Goal: Information Seeking & Learning: Compare options

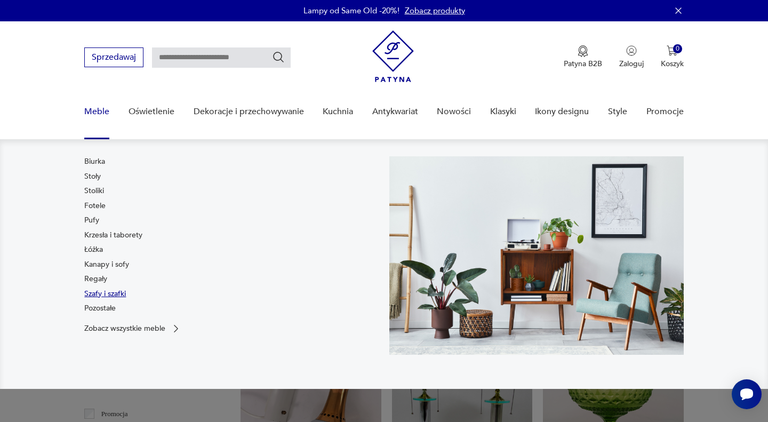
click at [95, 293] on link "Szafy i szafki" at bounding box center [105, 294] width 42 height 11
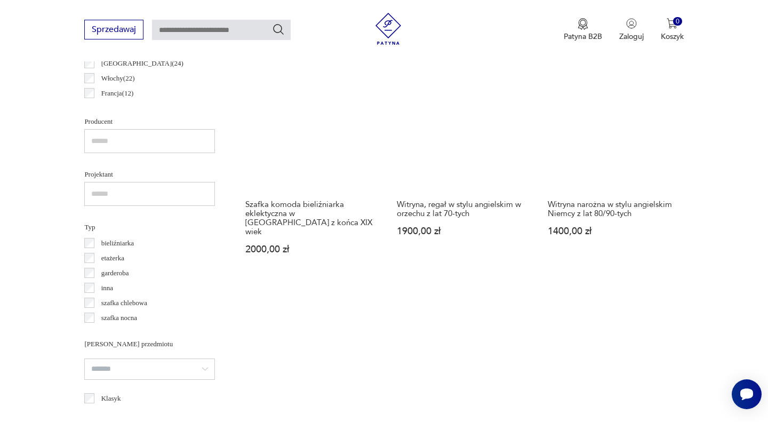
scroll to position [664, 0]
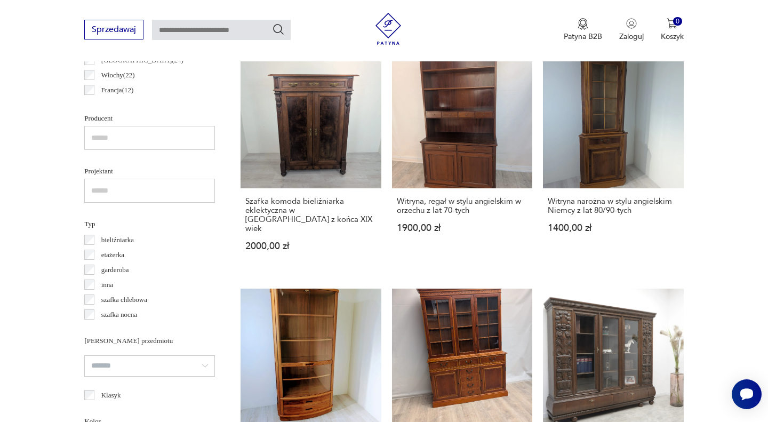
click at [117, 237] on p "bieliźniarka" at bounding box center [117, 240] width 33 height 12
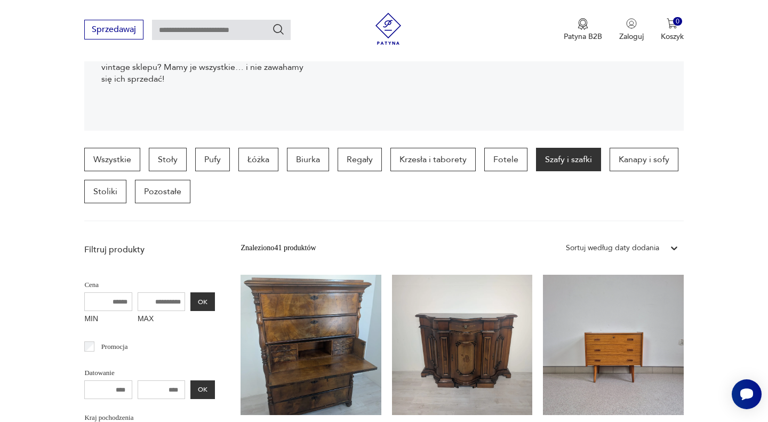
scroll to position [207, 0]
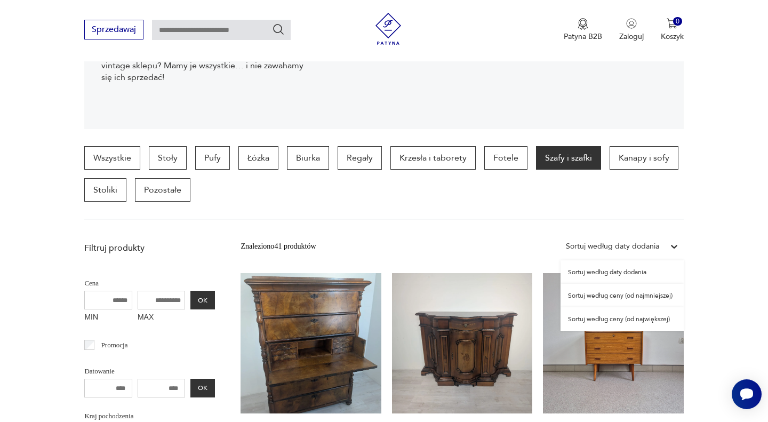
click at [667, 246] on div at bounding box center [674, 246] width 19 height 19
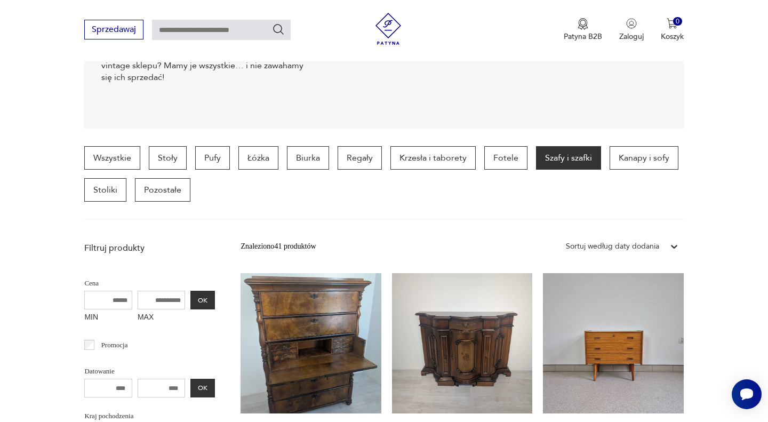
click at [667, 246] on div at bounding box center [674, 246] width 19 height 19
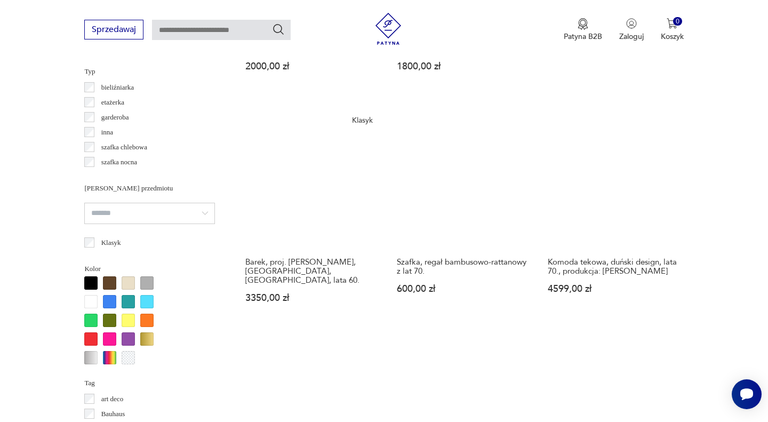
scroll to position [818, 0]
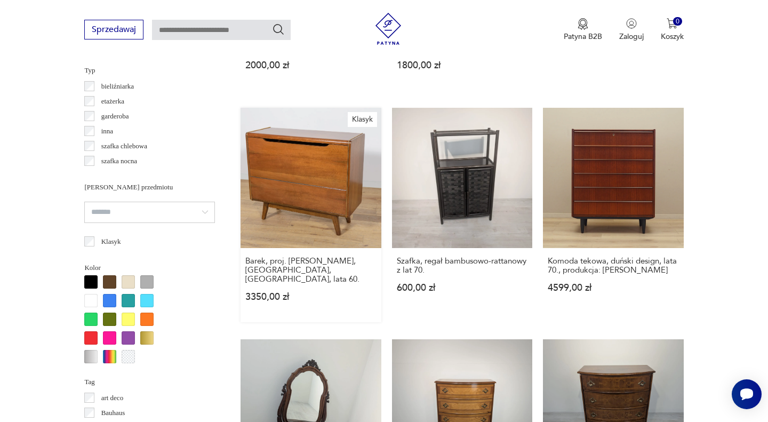
click at [315, 208] on link "[PERSON_NAME], proj. [PERSON_NAME], [GEOGRAPHIC_DATA], Czechosłowacja, lata 60.…" at bounding box center [311, 215] width 140 height 214
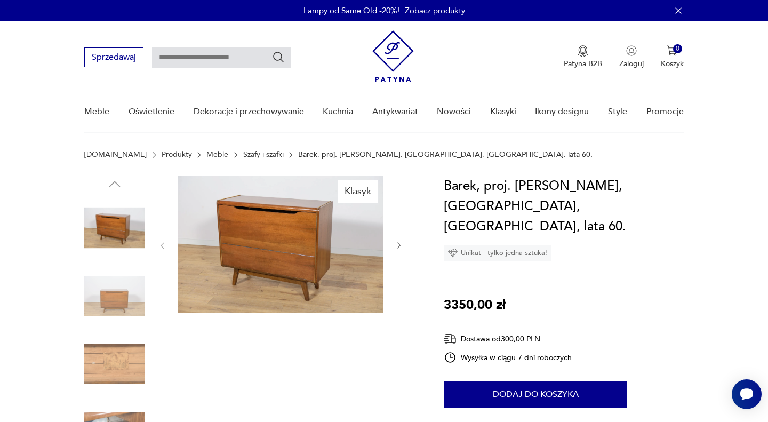
click at [396, 244] on icon "button" at bounding box center [399, 245] width 9 height 9
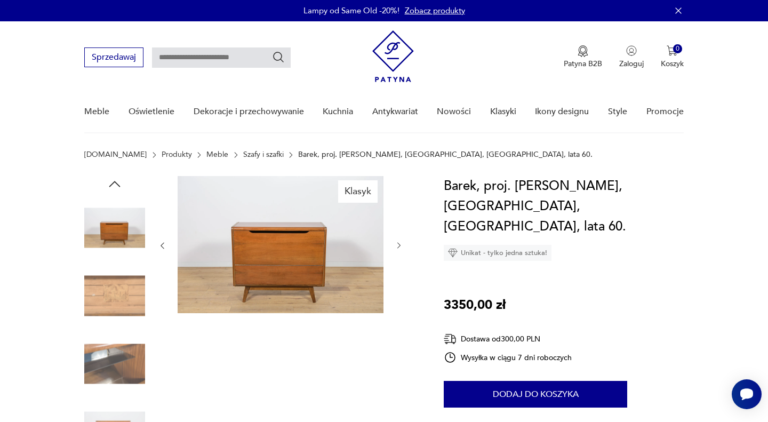
click at [396, 244] on icon "button" at bounding box center [399, 245] width 9 height 9
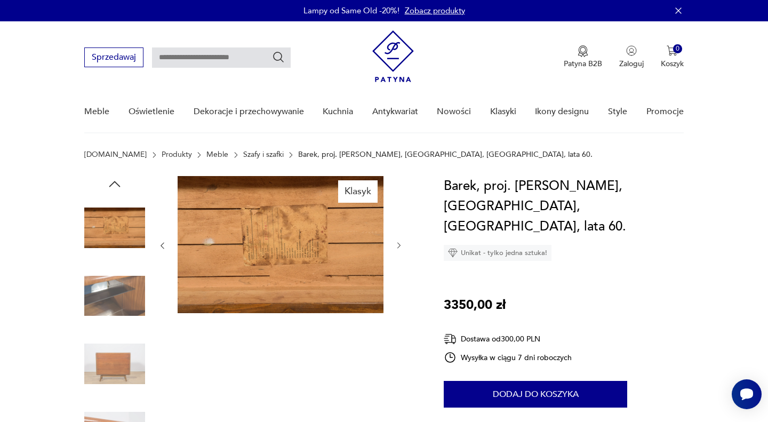
click at [396, 244] on icon "button" at bounding box center [399, 245] width 9 height 9
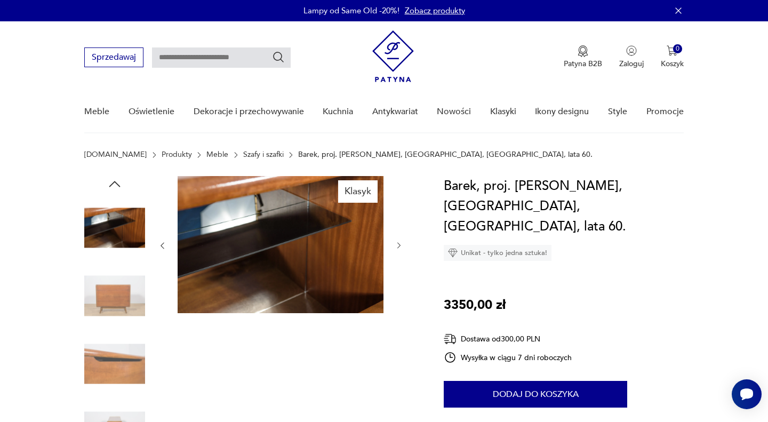
click at [396, 244] on icon "button" at bounding box center [399, 245] width 9 height 9
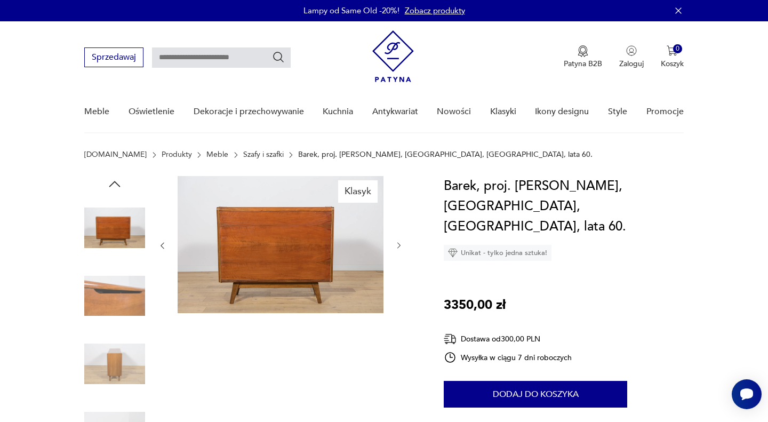
click at [396, 244] on icon "button" at bounding box center [399, 245] width 9 height 9
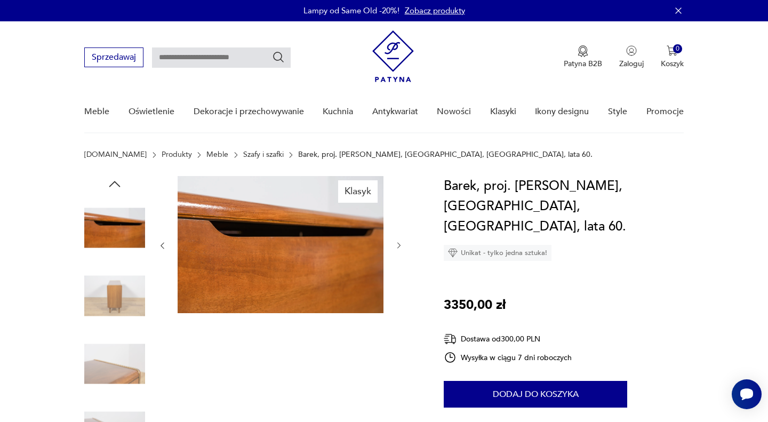
click at [396, 244] on icon "button" at bounding box center [399, 245] width 9 height 9
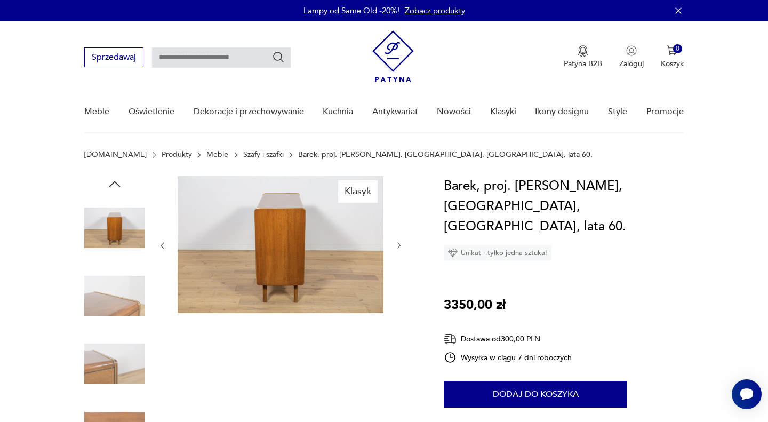
click at [396, 244] on icon "button" at bounding box center [399, 245] width 9 height 9
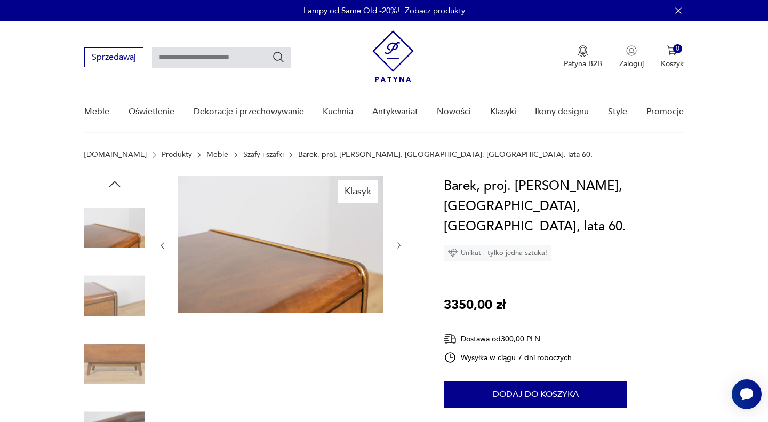
click at [396, 244] on icon "button" at bounding box center [399, 245] width 9 height 9
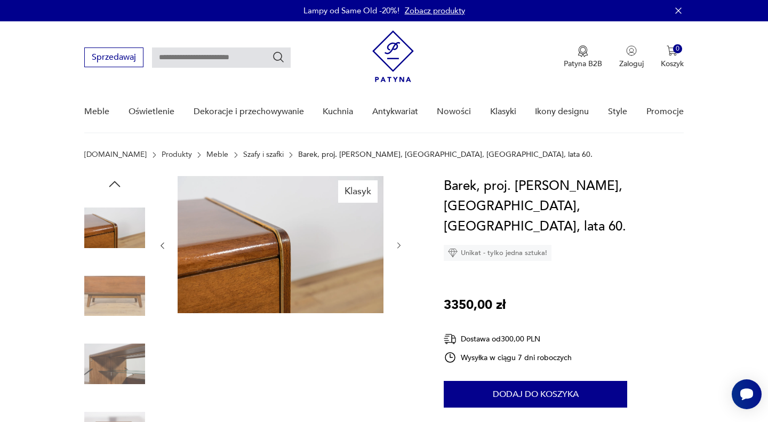
click at [396, 244] on icon "button" at bounding box center [399, 245] width 9 height 9
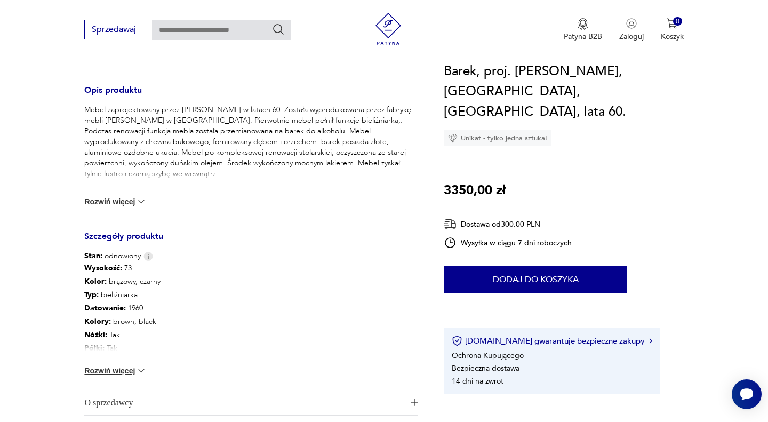
scroll to position [420, 0]
click at [129, 371] on button "Rozwiń więcej" at bounding box center [115, 370] width 62 height 11
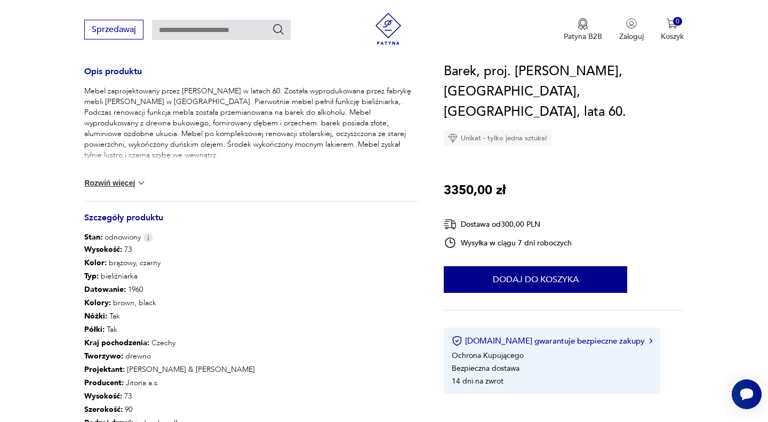
scroll to position [439, 0]
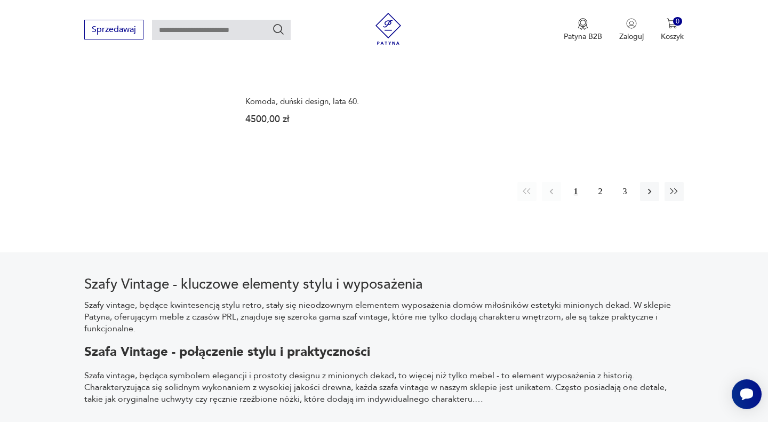
scroll to position [1676, 0]
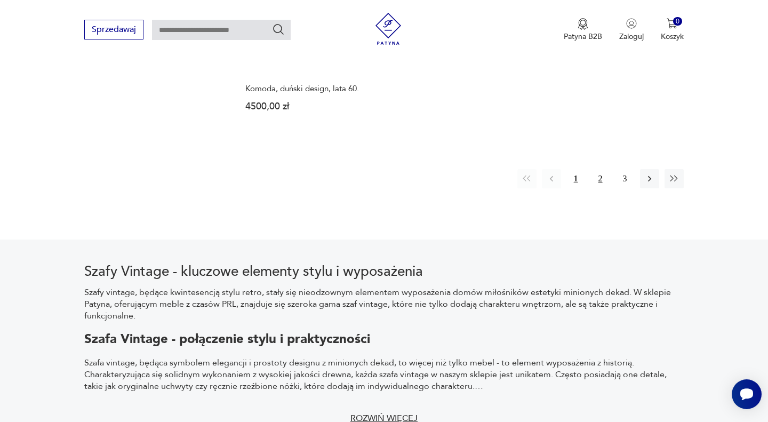
click at [599, 169] on button "2" at bounding box center [600, 178] width 19 height 19
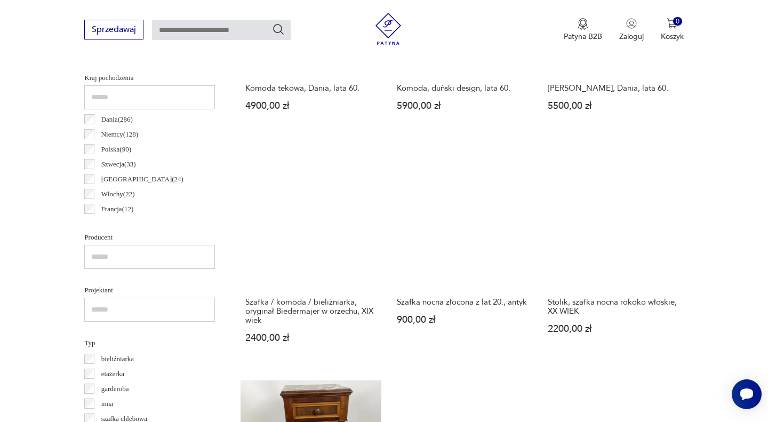
scroll to position [546, 0]
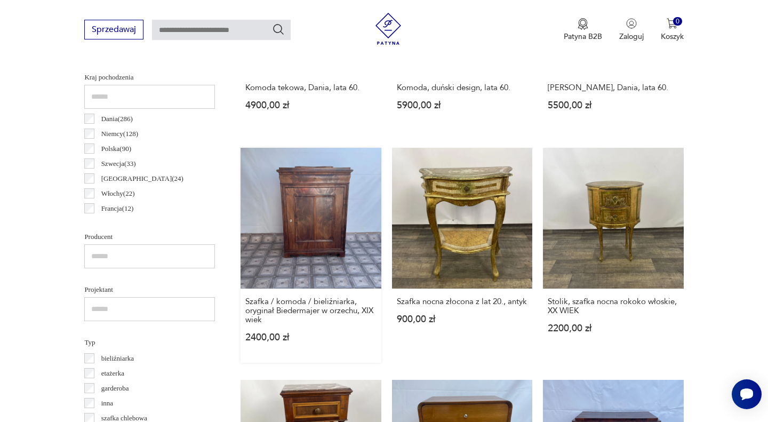
click at [310, 261] on link "Szafka / komoda / bieliźniarka, oryginał Biedermajer w orzechu, XIX wiek 2400,0…" at bounding box center [311, 255] width 140 height 214
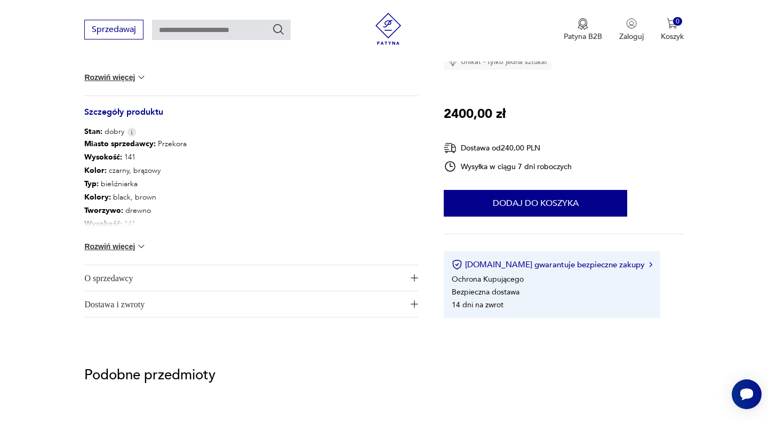
scroll to position [557, 0]
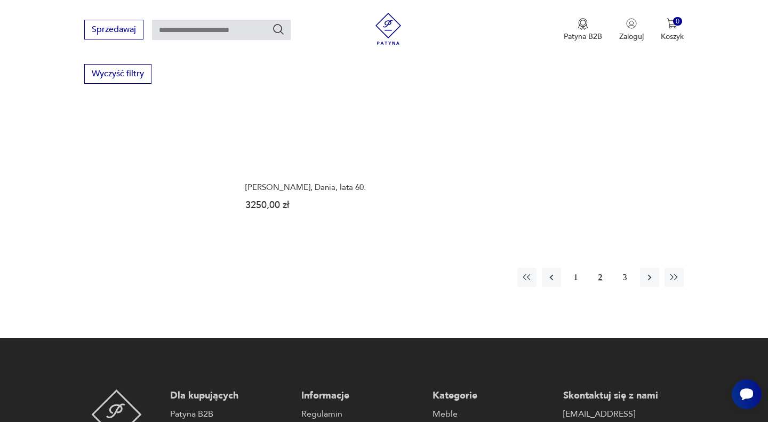
scroll to position [1547, 0]
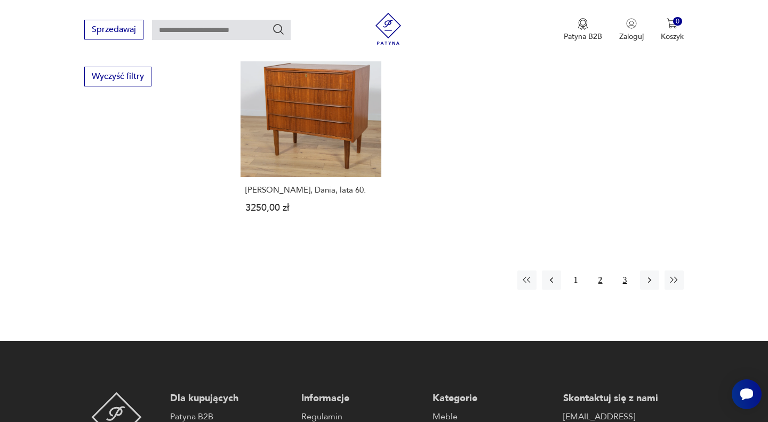
click at [621, 278] on button "3" at bounding box center [624, 279] width 19 height 19
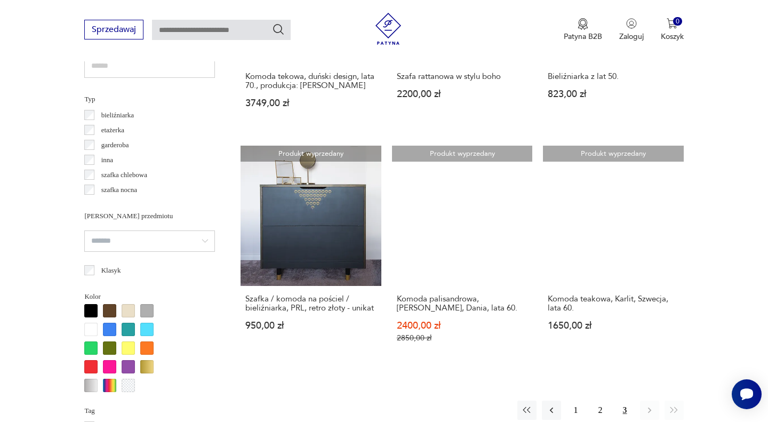
scroll to position [716, 0]
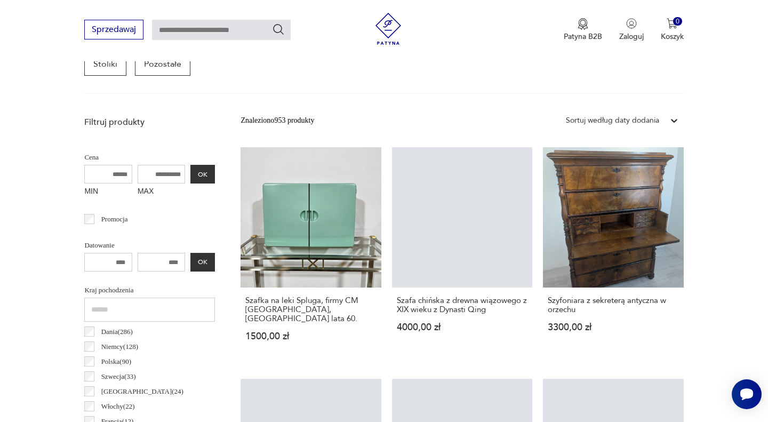
scroll to position [722, 0]
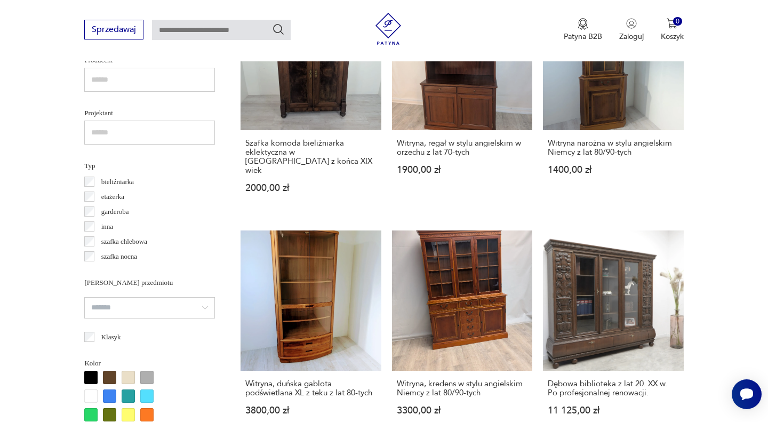
click at [114, 197] on p "etażerka" at bounding box center [112, 197] width 23 height 12
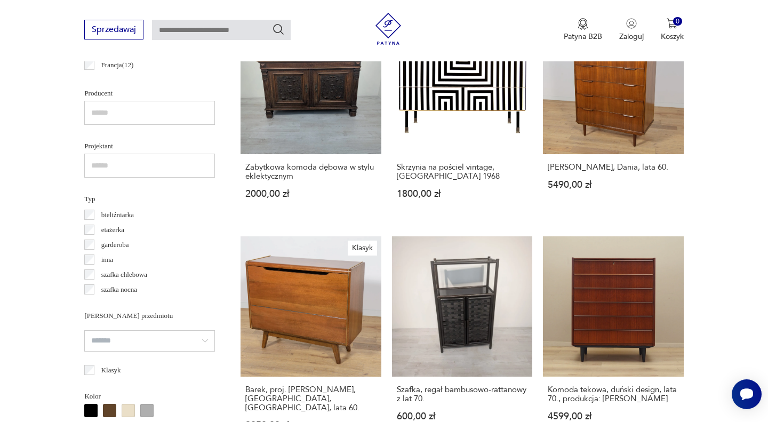
scroll to position [693, 0]
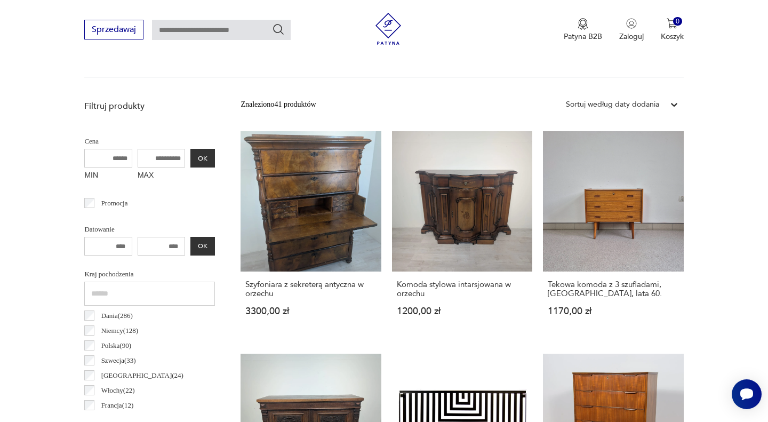
scroll to position [284, 0]
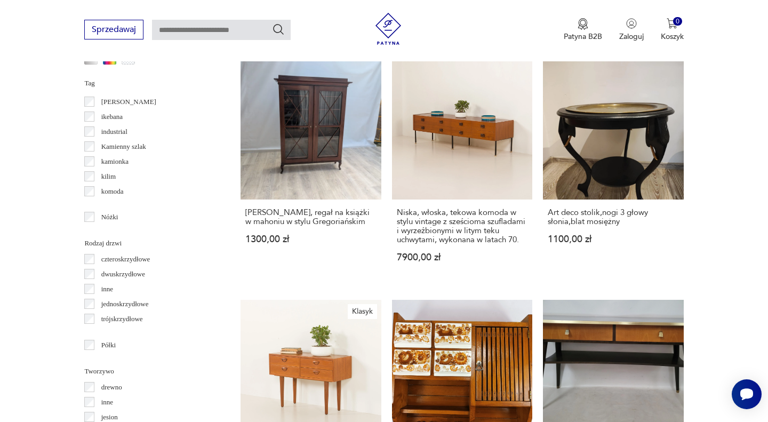
scroll to position [1118, 0]
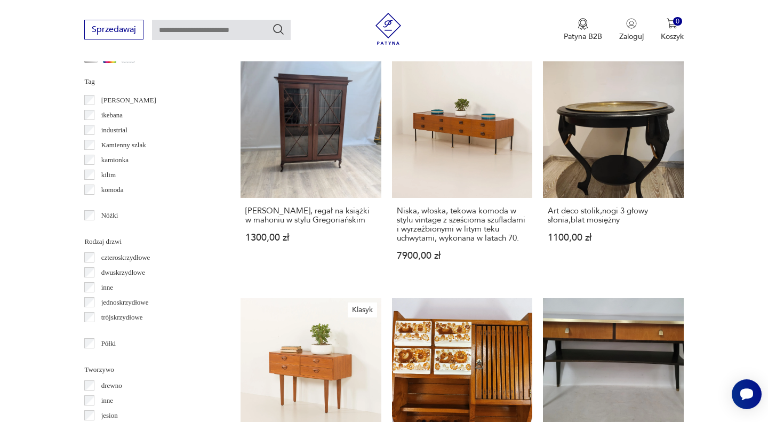
click at [123, 271] on p "dwuskrzydłowe" at bounding box center [123, 273] width 44 height 12
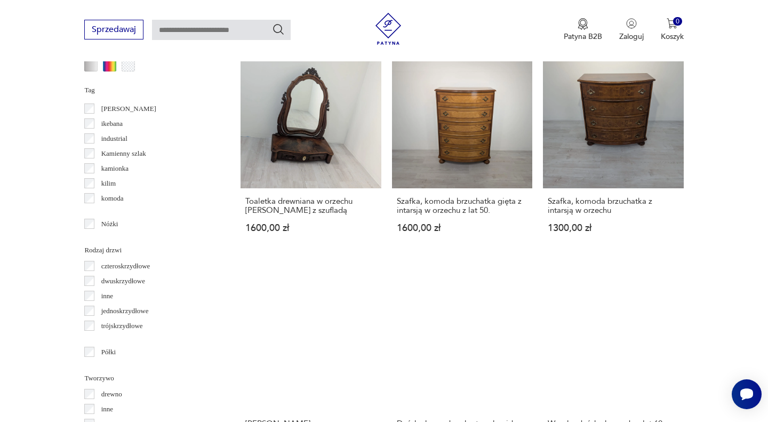
scroll to position [1111, 0]
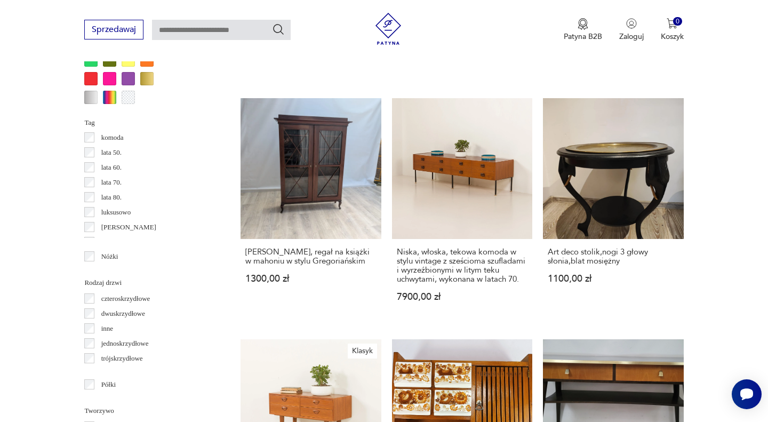
scroll to position [331, 0]
click at [122, 346] on p "jednoskrzydłowe" at bounding box center [124, 344] width 47 height 12
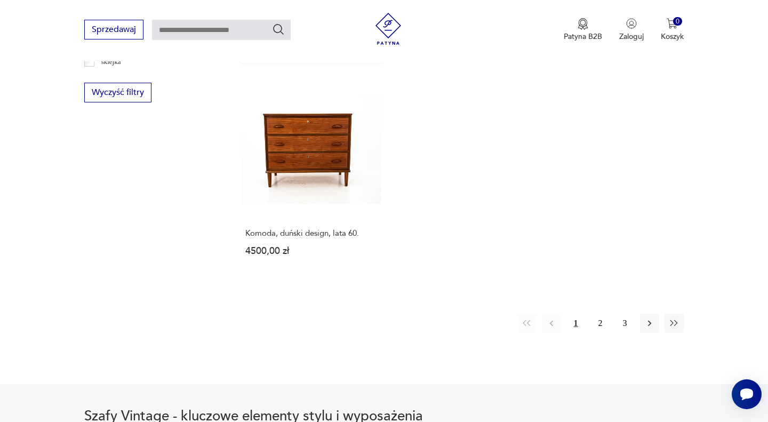
scroll to position [1571, 0]
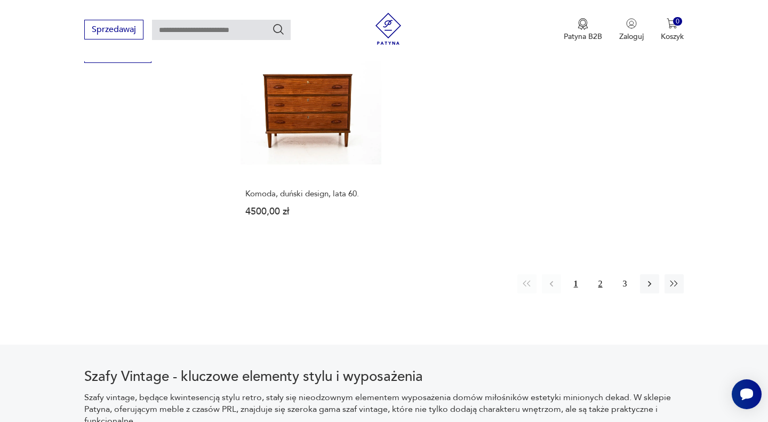
click at [599, 275] on button "2" at bounding box center [600, 283] width 19 height 19
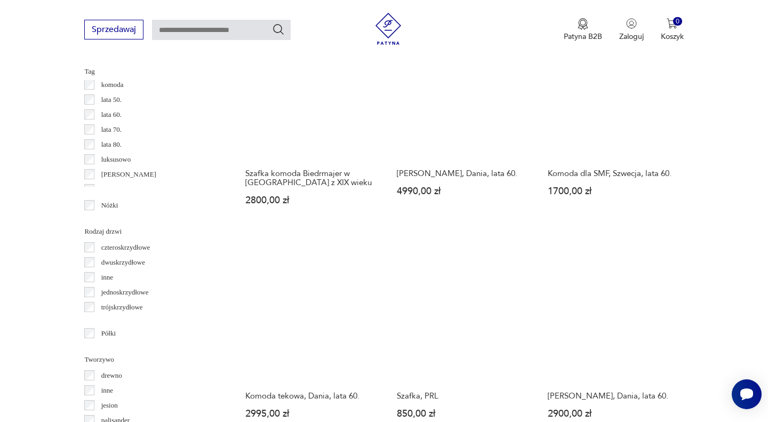
scroll to position [1129, 0]
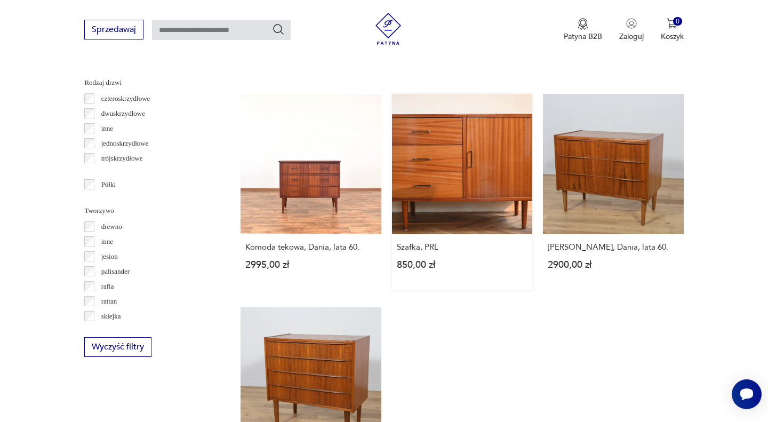
click at [472, 189] on link "Szafka, PRL 850,00 zł" at bounding box center [462, 192] width 140 height 196
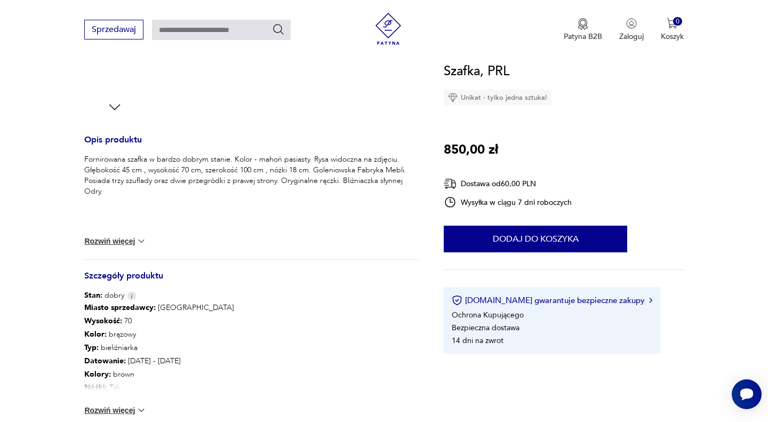
scroll to position [371, 0]
click at [117, 410] on button "Rozwiń więcej" at bounding box center [115, 409] width 62 height 11
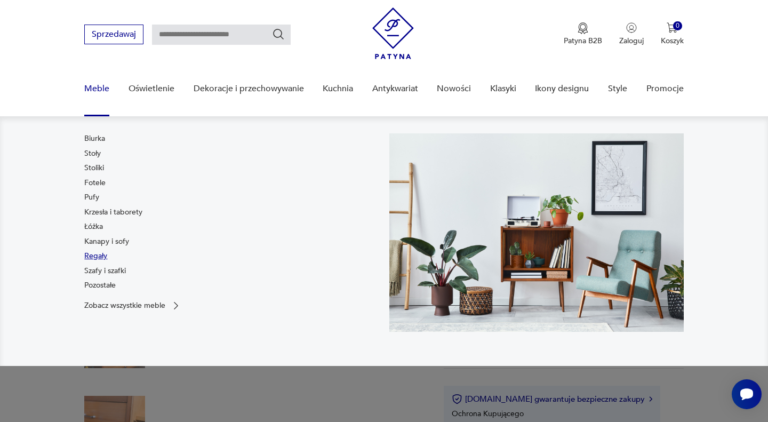
scroll to position [20, 0]
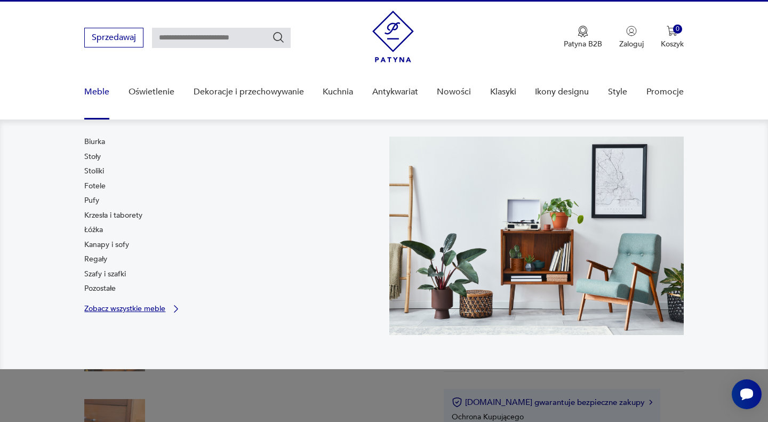
click at [108, 308] on p "Zobacz wszystkie meble" at bounding box center [124, 308] width 81 height 7
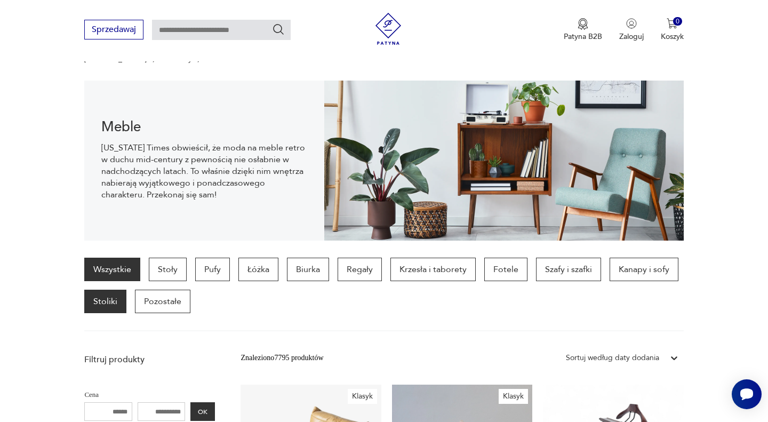
scroll to position [95, 0]
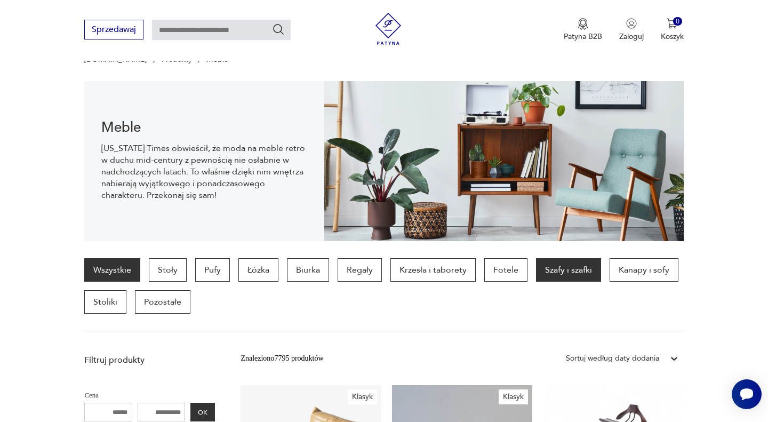
click at [563, 272] on p "Szafy i szafki" at bounding box center [568, 269] width 65 height 23
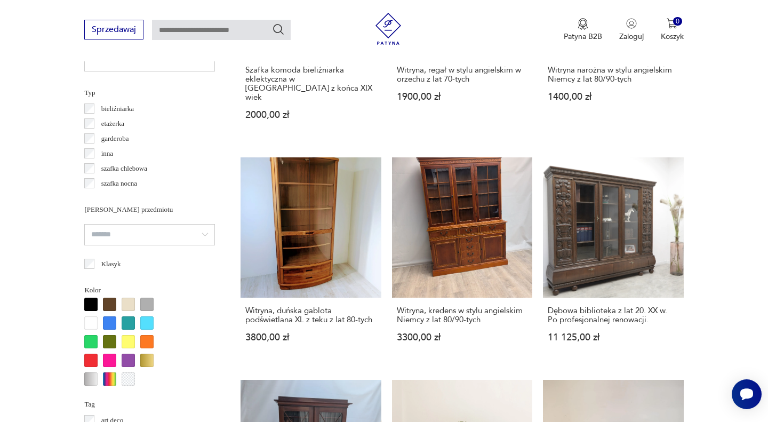
scroll to position [807, 0]
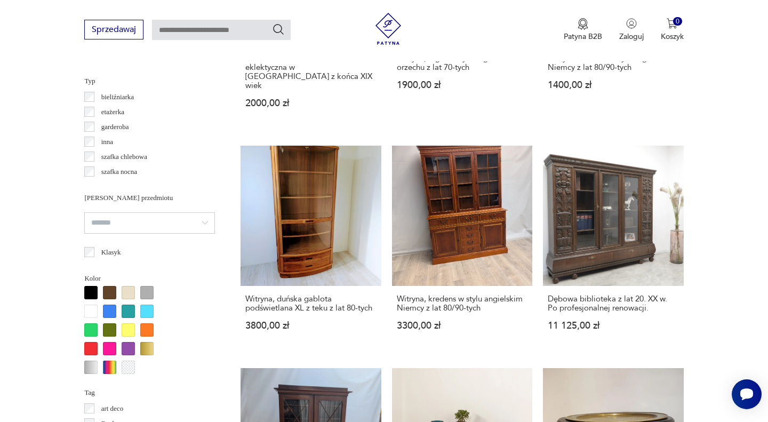
click at [143, 229] on input "search" at bounding box center [149, 222] width 131 height 21
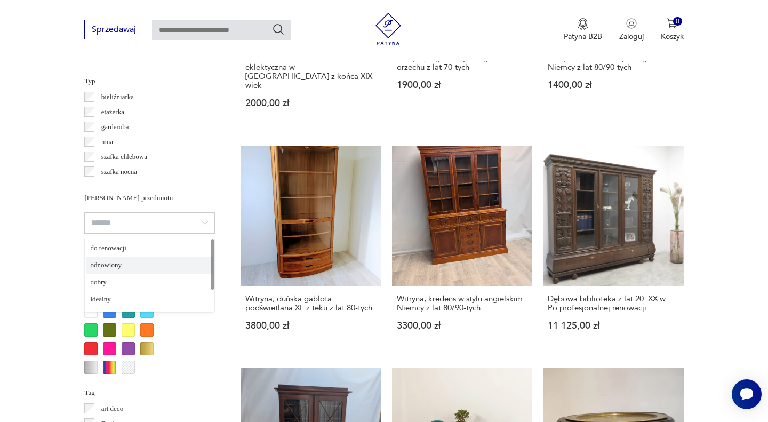
type input "*********"
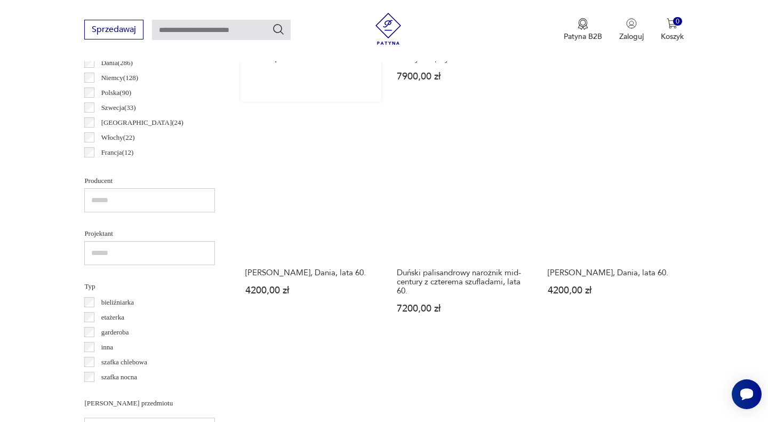
scroll to position [603, 0]
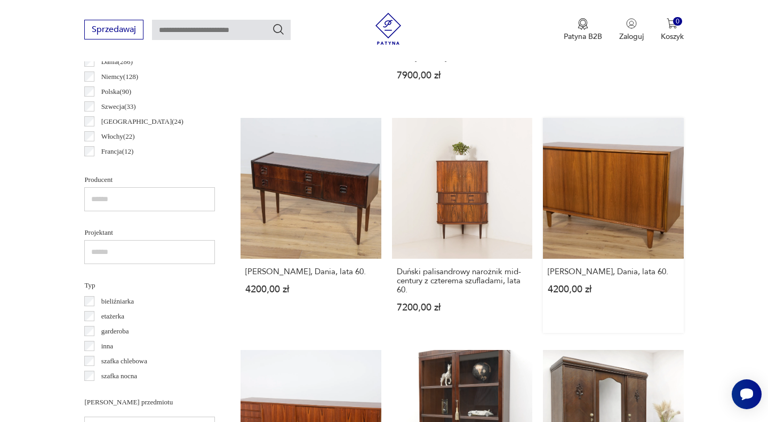
click at [615, 181] on link "[PERSON_NAME], Dania, lata 60. 4200,00 zł" at bounding box center [613, 225] width 140 height 214
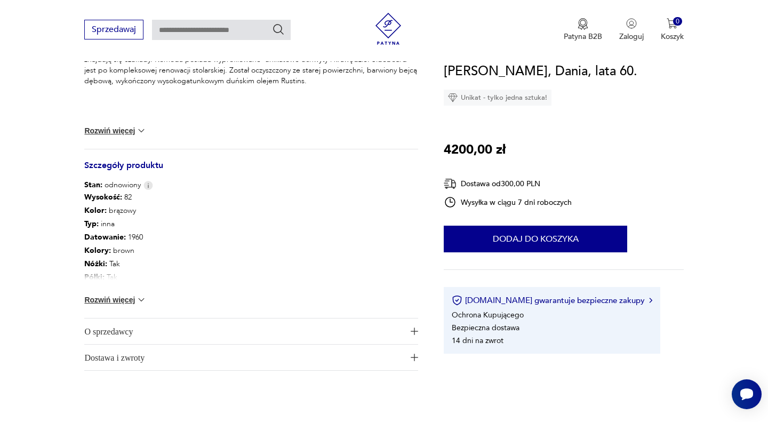
scroll to position [480, 0]
click at [133, 302] on button "Rozwiń więcej" at bounding box center [115, 300] width 62 height 11
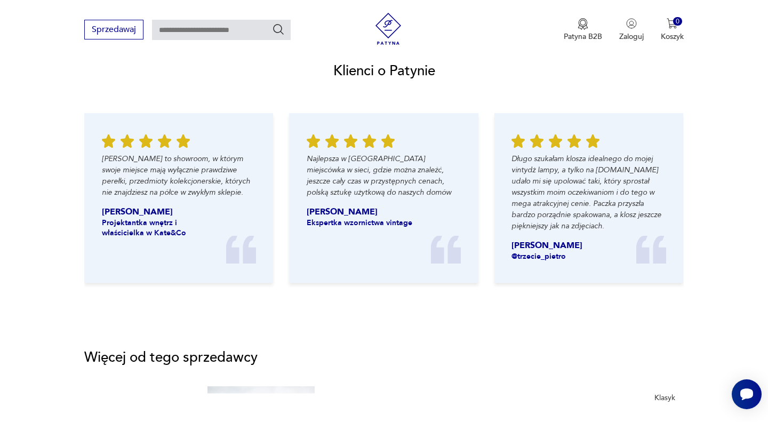
scroll to position [1294, 0]
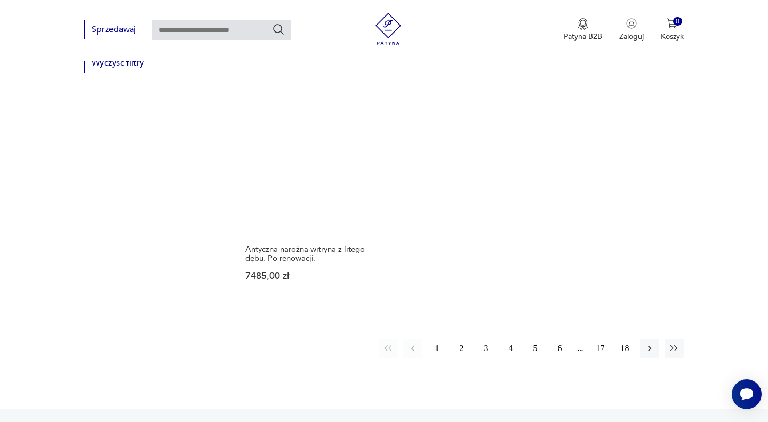
scroll to position [1562, 0]
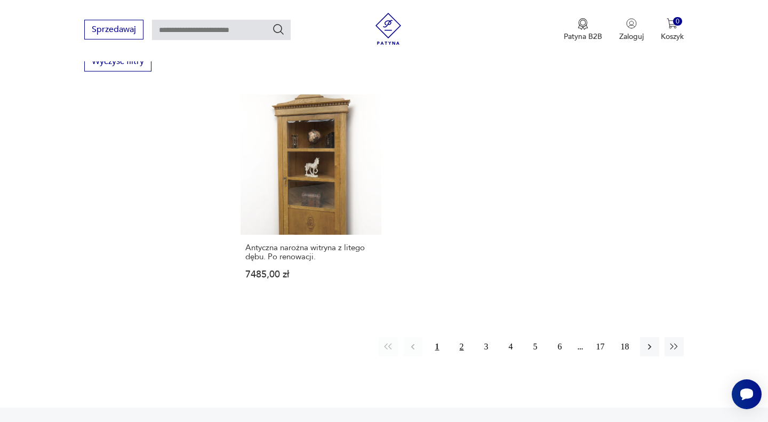
click at [460, 337] on button "2" at bounding box center [461, 346] width 19 height 19
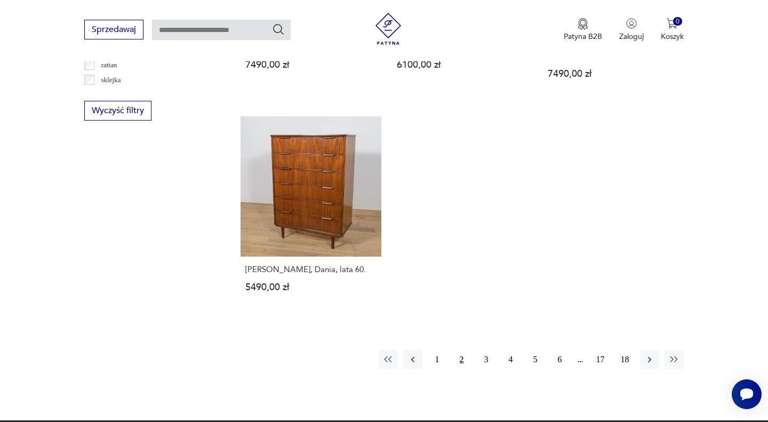
scroll to position [1514, 0]
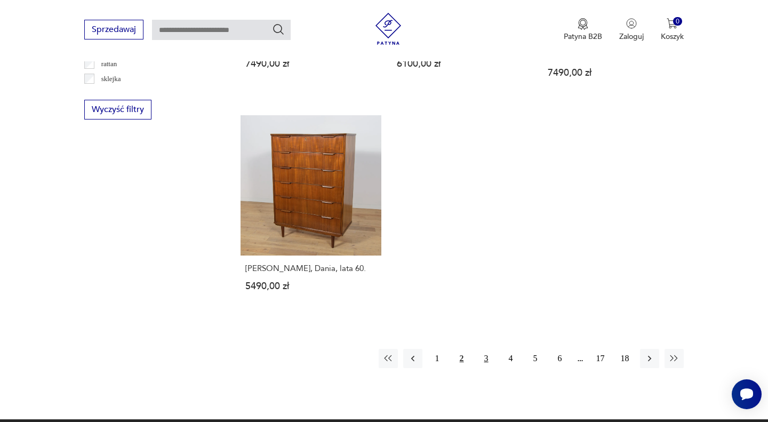
click at [483, 349] on button "3" at bounding box center [486, 358] width 19 height 19
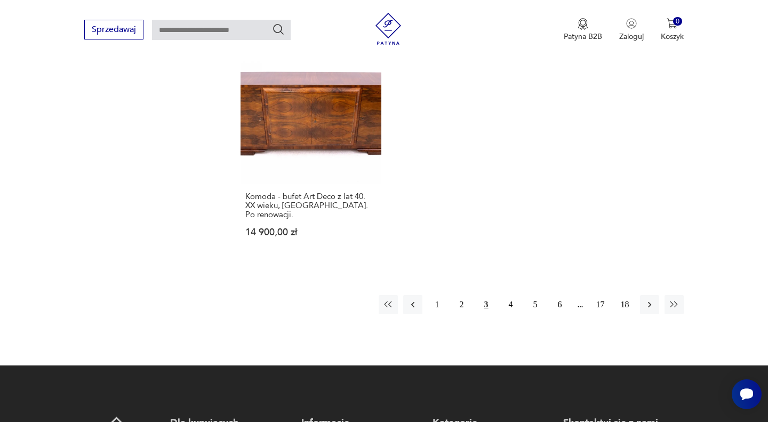
scroll to position [1578, 0]
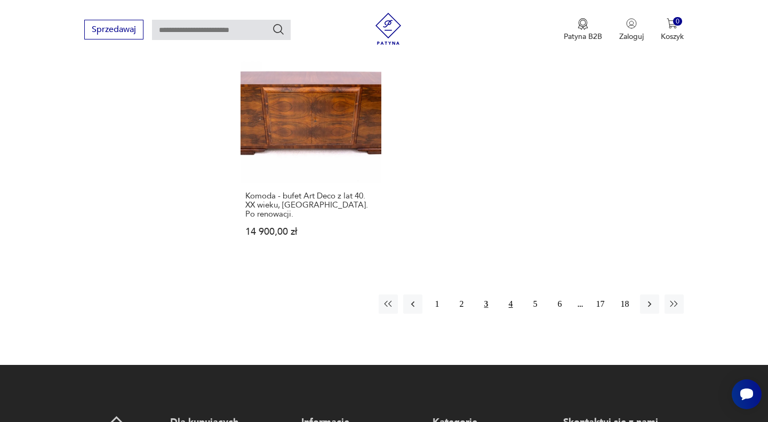
click at [506, 294] on button "4" at bounding box center [510, 303] width 19 height 19
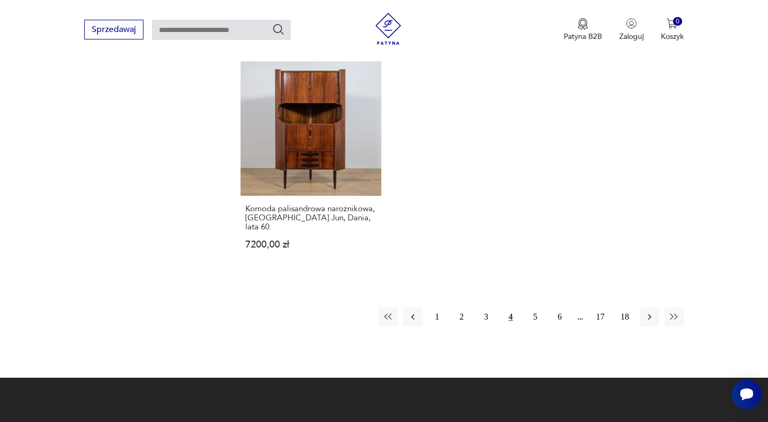
scroll to position [1577, 0]
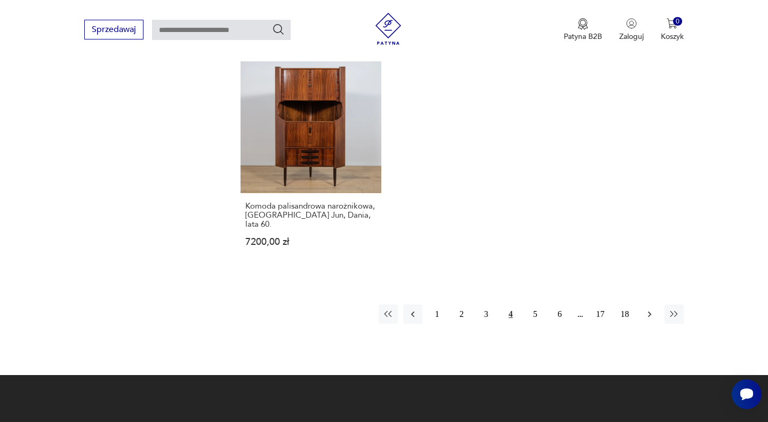
click at [649, 311] on icon "button" at bounding box center [648, 314] width 3 height 6
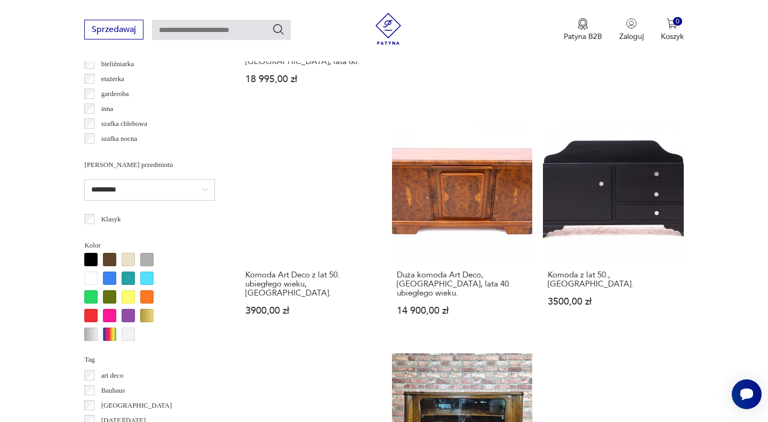
scroll to position [838, 0]
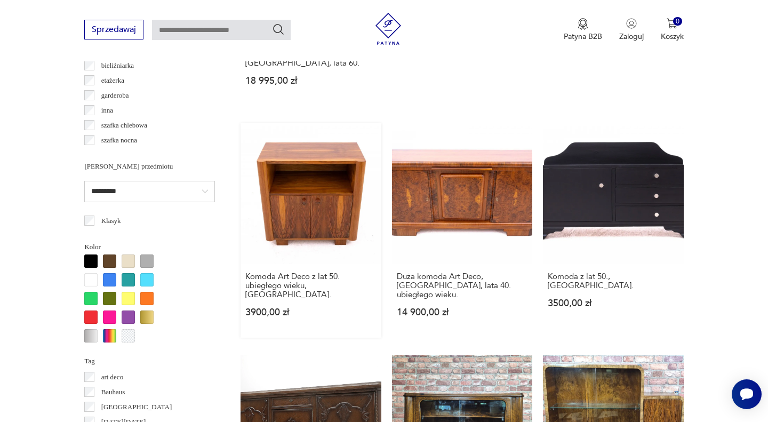
click at [320, 165] on link "Komoda Art Deco z lat 50. ubiegłego wieku, [GEOGRAPHIC_DATA] 3900,00 zł" at bounding box center [311, 230] width 140 height 214
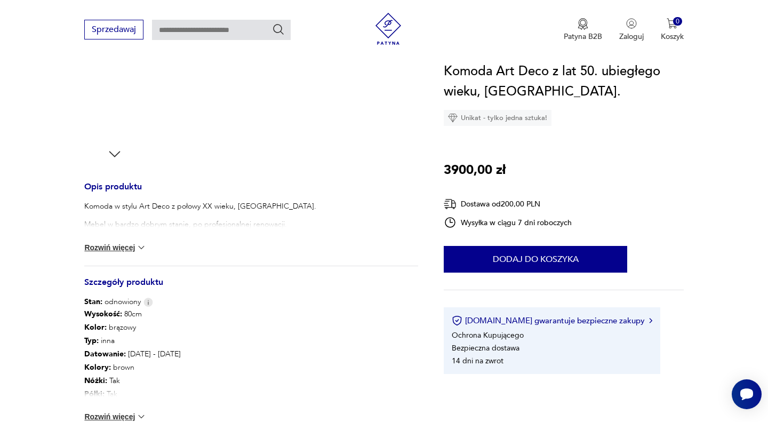
scroll to position [459, 0]
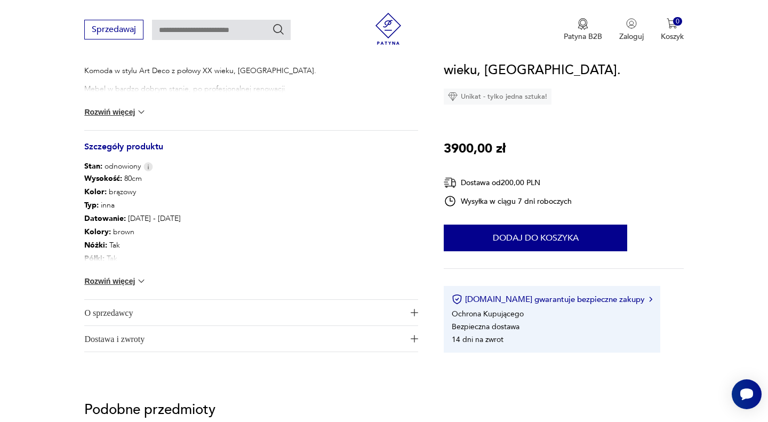
click at [133, 278] on button "Rozwiń więcej" at bounding box center [115, 281] width 62 height 11
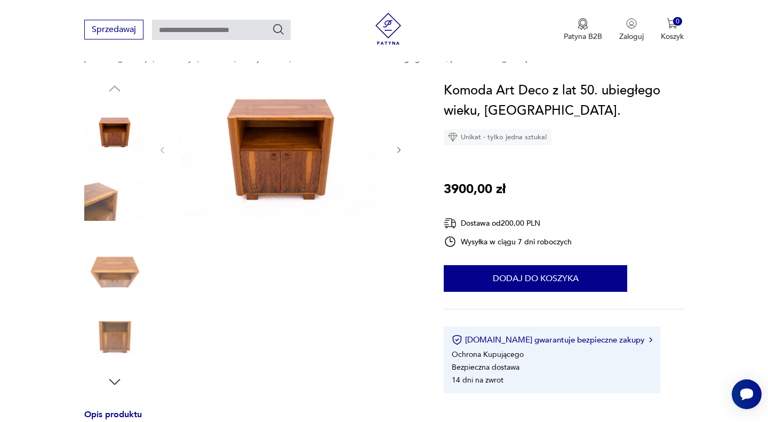
scroll to position [94, 0]
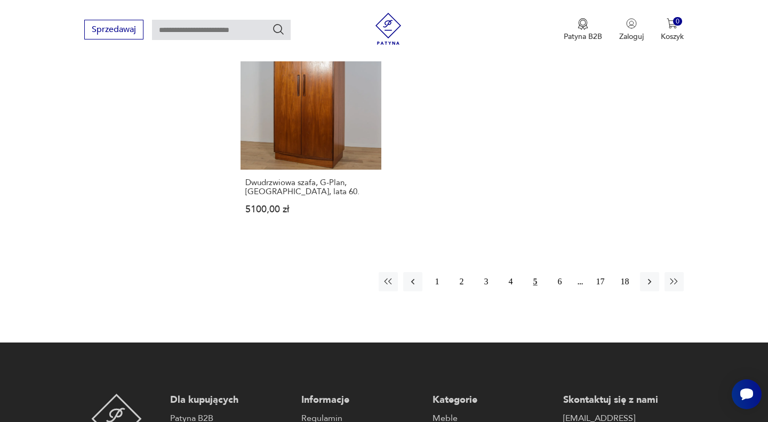
scroll to position [1610, 0]
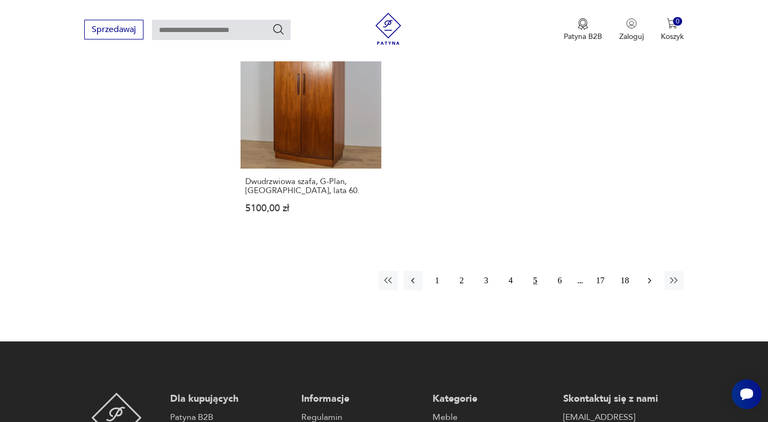
click at [649, 275] on icon "button" at bounding box center [649, 280] width 11 height 11
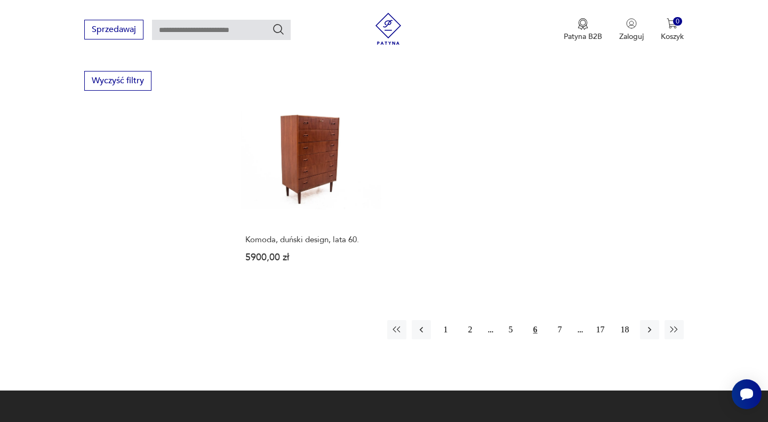
scroll to position [1550, 0]
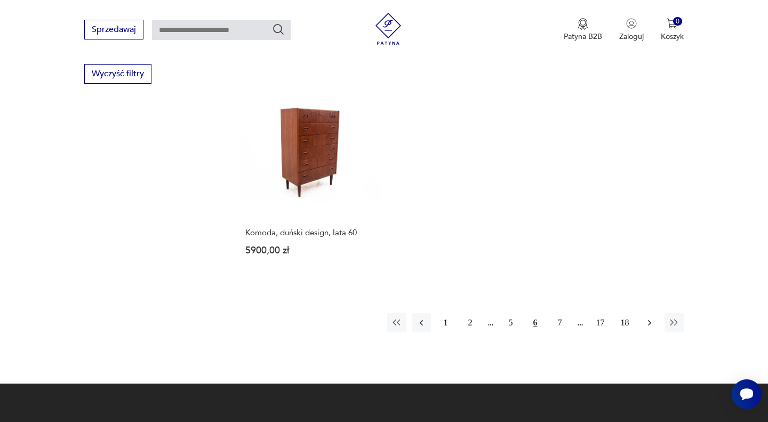
click at [644, 317] on icon "button" at bounding box center [649, 322] width 11 height 11
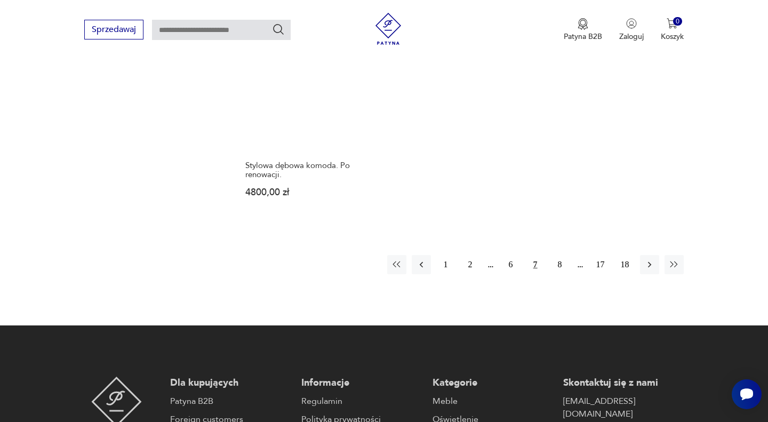
scroll to position [1622, 0]
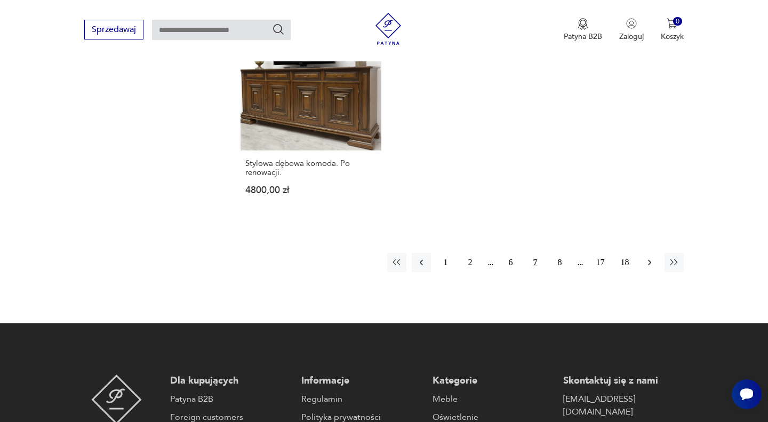
click at [644, 257] on icon "button" at bounding box center [649, 262] width 11 height 11
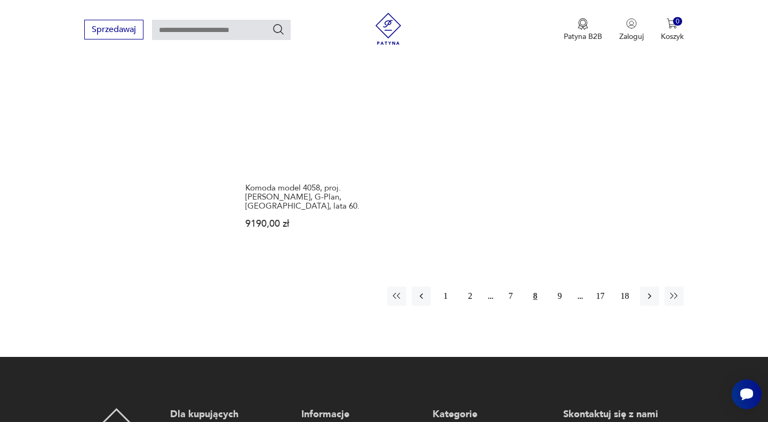
scroll to position [1621, 0]
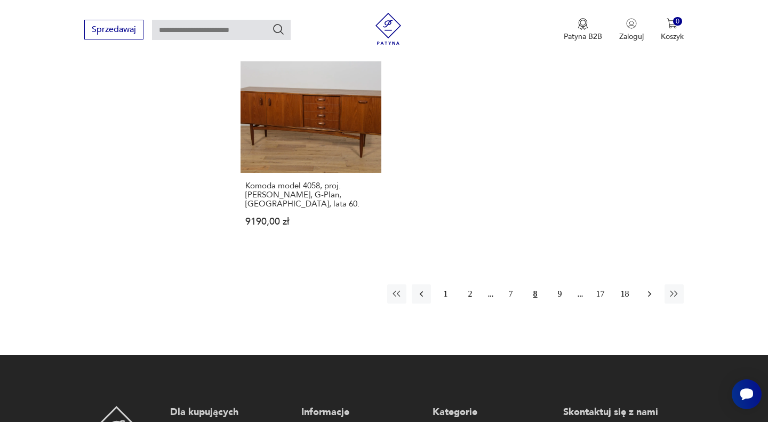
click at [646, 289] on icon "button" at bounding box center [649, 294] width 11 height 11
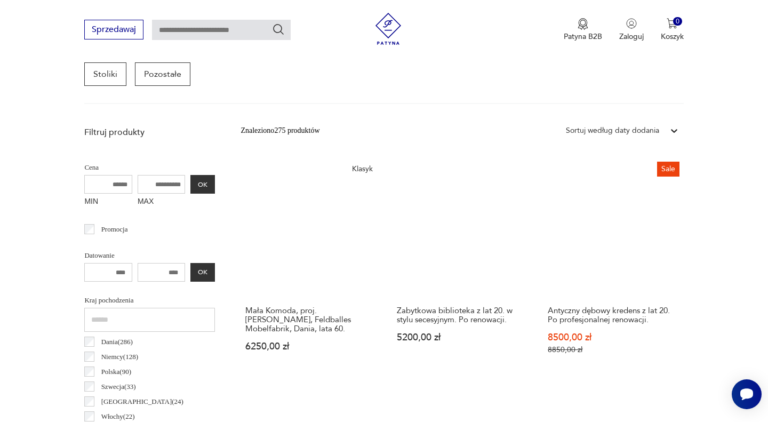
scroll to position [324, 0]
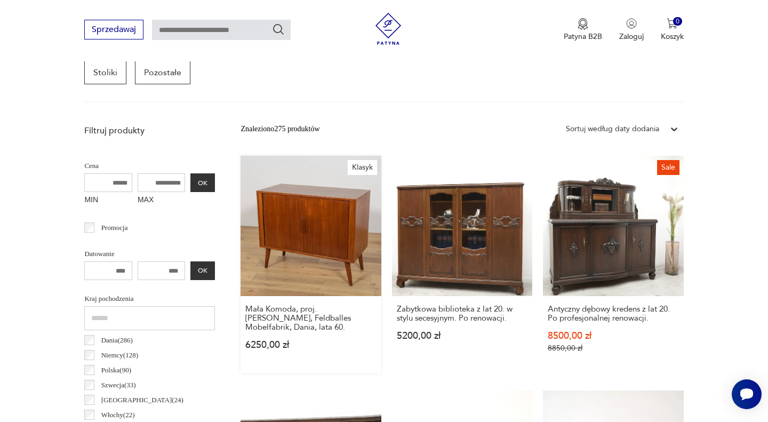
click at [363, 275] on link "Klasyk Mała Komoda, proj. [PERSON_NAME], Feldballes Mobelfabrik, Dania, lata 60…" at bounding box center [311, 265] width 140 height 218
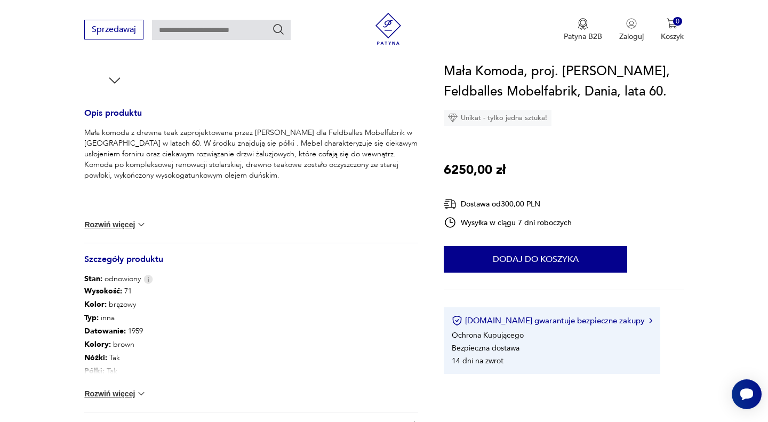
scroll to position [402, 0]
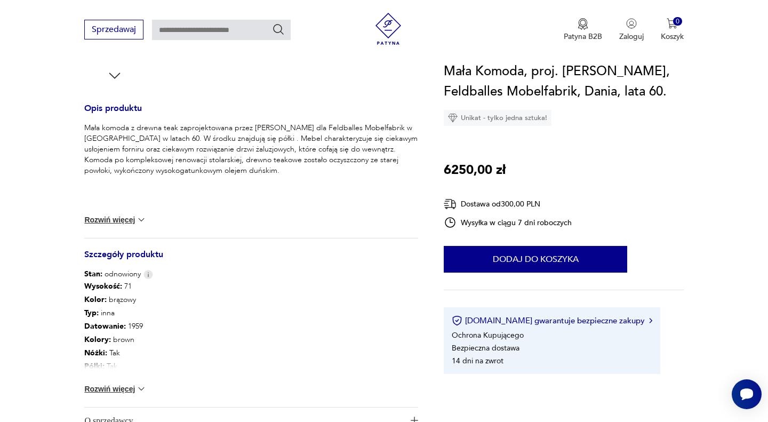
click at [118, 385] on button "Rozwiń więcej" at bounding box center [115, 388] width 62 height 11
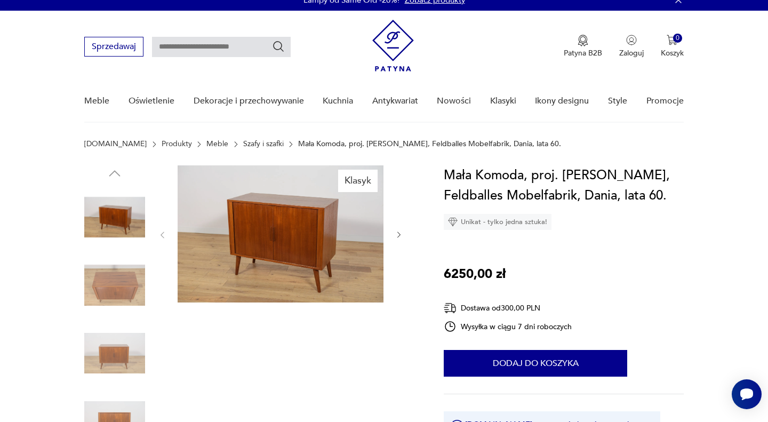
scroll to position [0, 0]
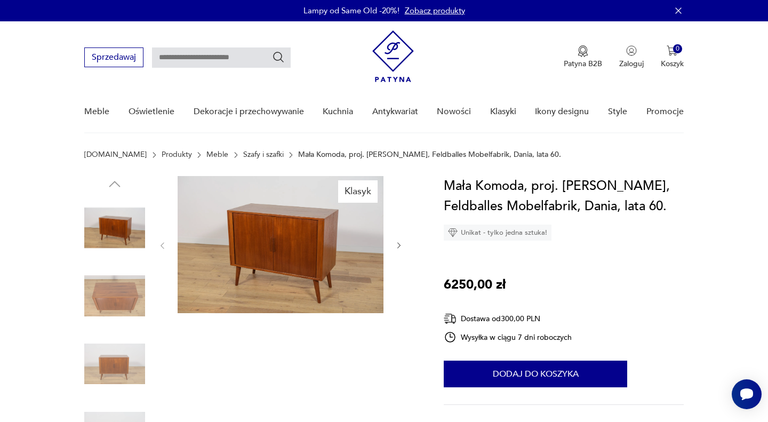
click at [396, 243] on icon "button" at bounding box center [399, 245] width 9 height 9
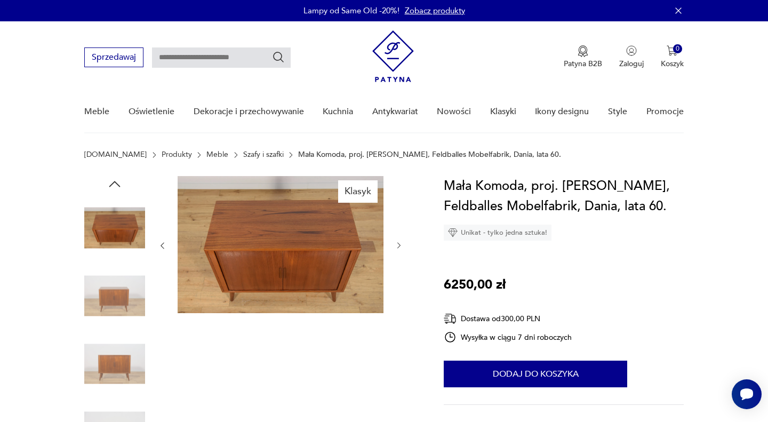
click at [396, 243] on icon "button" at bounding box center [399, 245] width 9 height 9
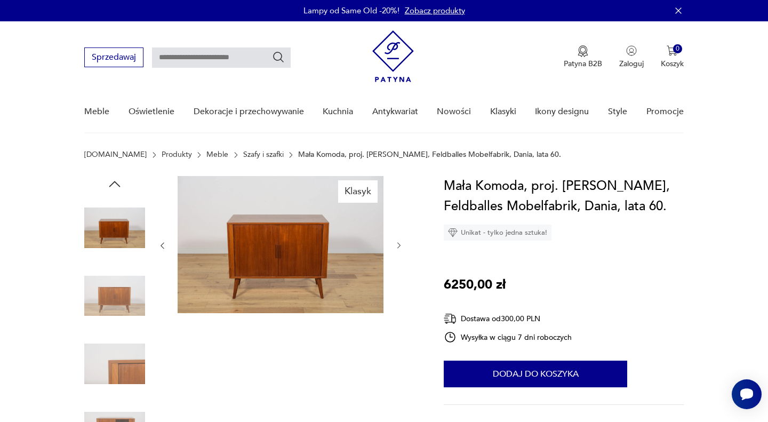
click at [396, 243] on icon "button" at bounding box center [399, 245] width 9 height 9
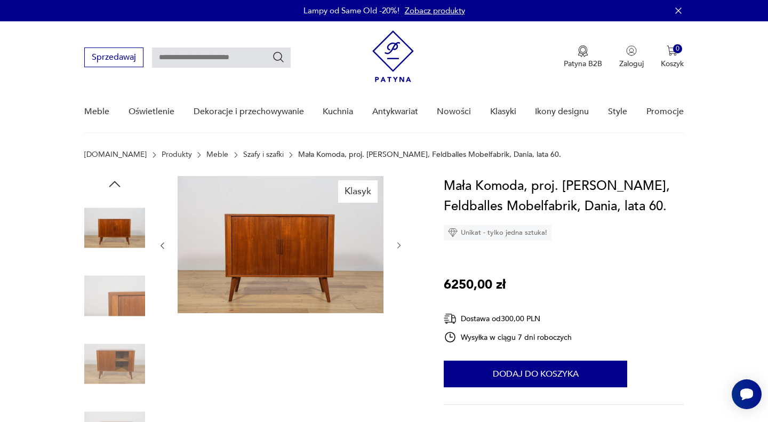
click at [396, 243] on icon "button" at bounding box center [399, 245] width 9 height 9
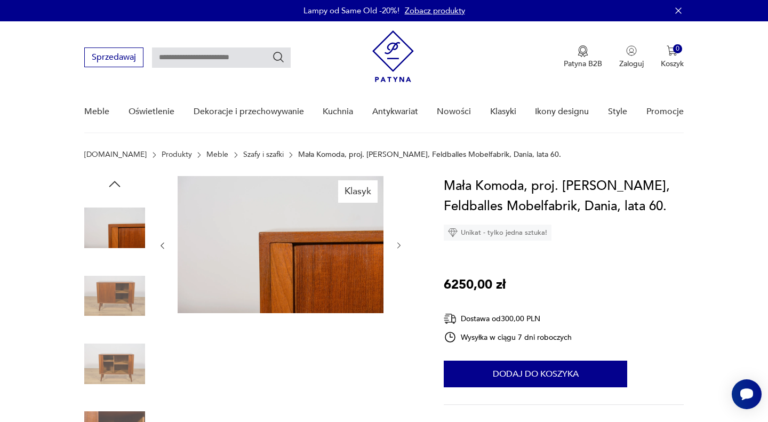
click at [396, 243] on icon "button" at bounding box center [399, 245] width 9 height 9
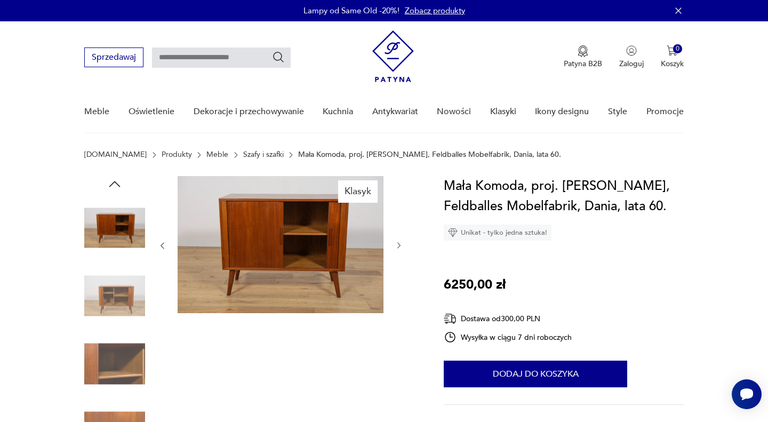
click at [396, 243] on icon "button" at bounding box center [399, 245] width 9 height 9
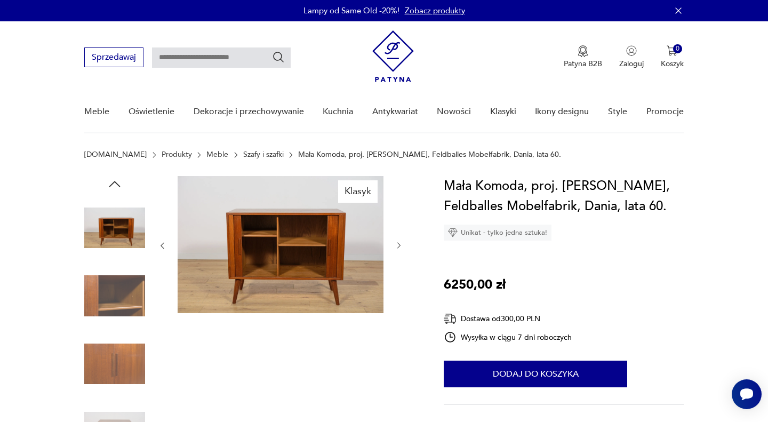
click at [396, 243] on icon "button" at bounding box center [399, 245] width 9 height 9
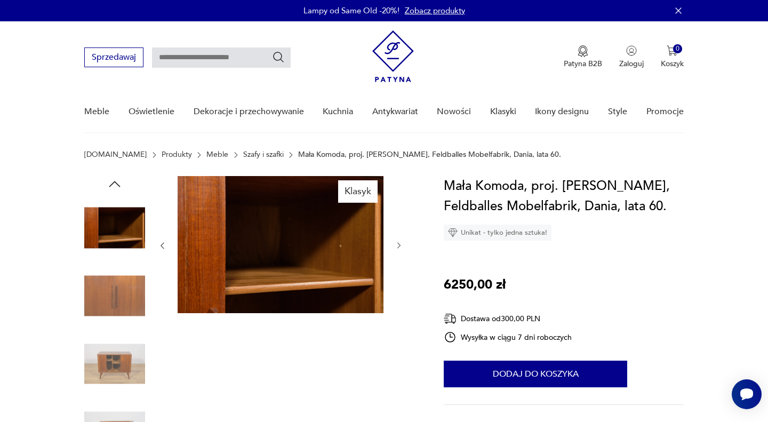
click at [396, 243] on icon "button" at bounding box center [399, 245] width 9 height 9
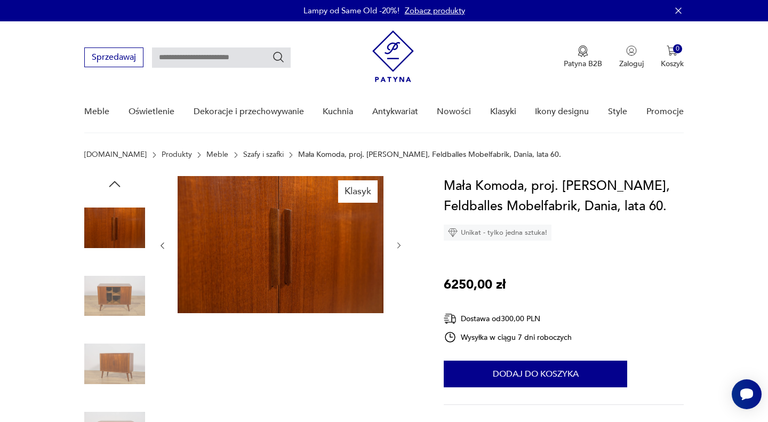
click at [396, 243] on icon "button" at bounding box center [399, 245] width 9 height 9
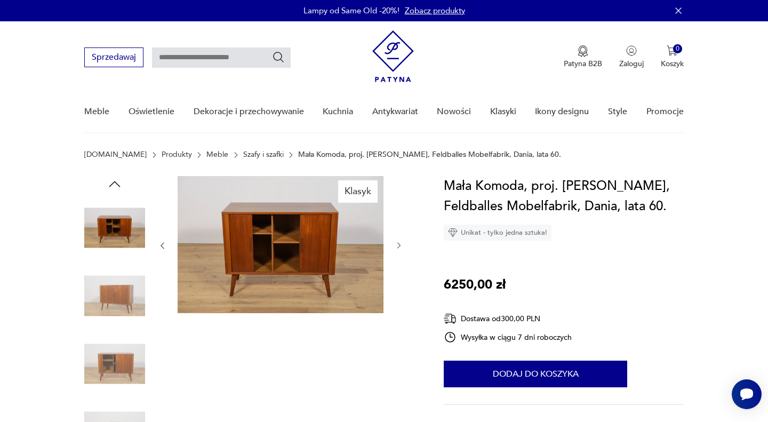
click at [396, 243] on icon "button" at bounding box center [399, 245] width 9 height 9
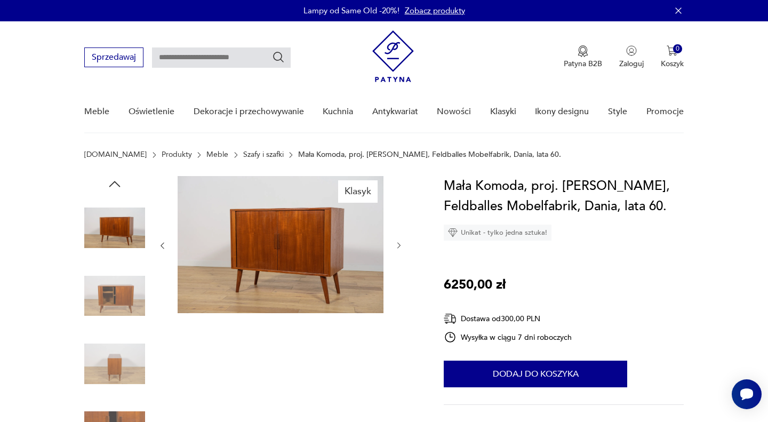
click at [396, 243] on icon "button" at bounding box center [399, 245] width 9 height 9
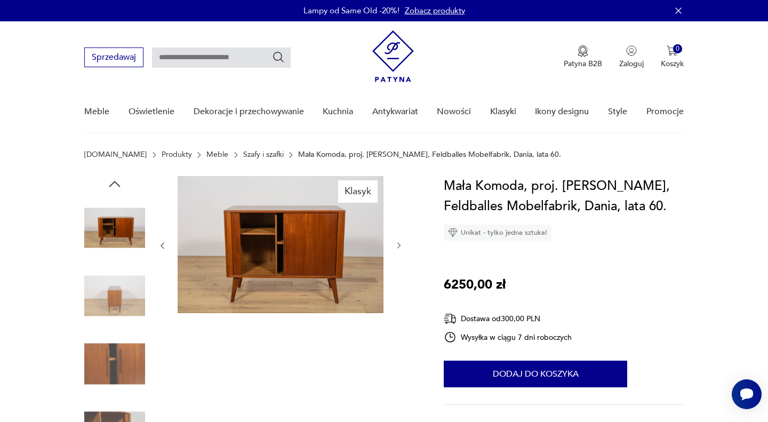
click at [396, 243] on icon "button" at bounding box center [399, 245] width 9 height 9
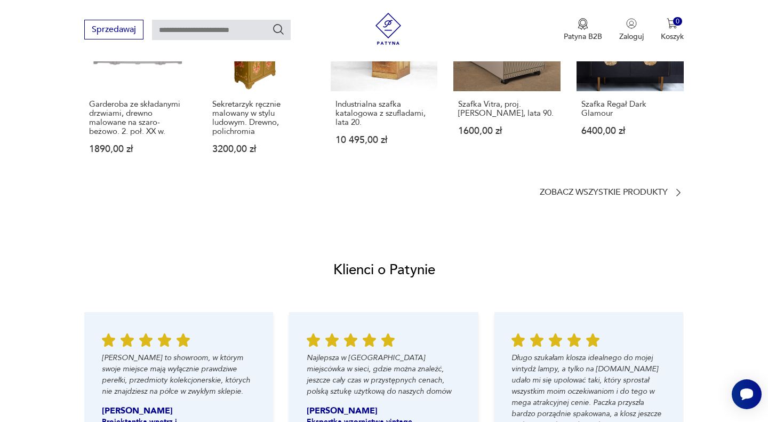
scroll to position [1089, 0]
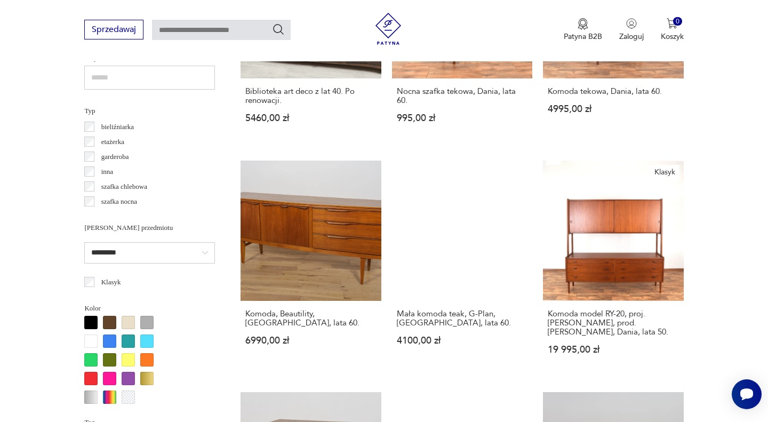
scroll to position [777, 0]
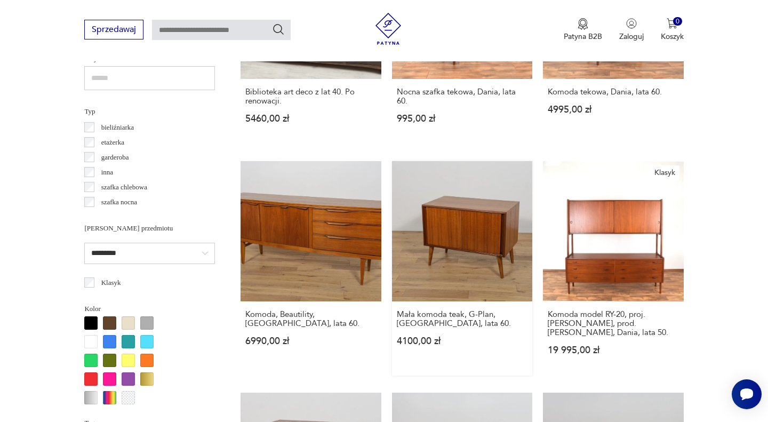
click at [460, 242] on link "Mała komoda teak, G-Plan, [GEOGRAPHIC_DATA], lata 60. 4100,00 zł" at bounding box center [462, 268] width 140 height 214
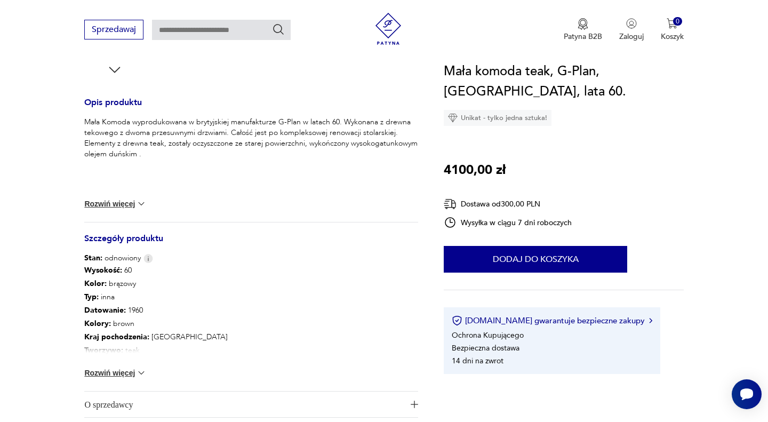
scroll to position [409, 0]
click at [127, 372] on button "Rozwiń więcej" at bounding box center [115, 371] width 62 height 11
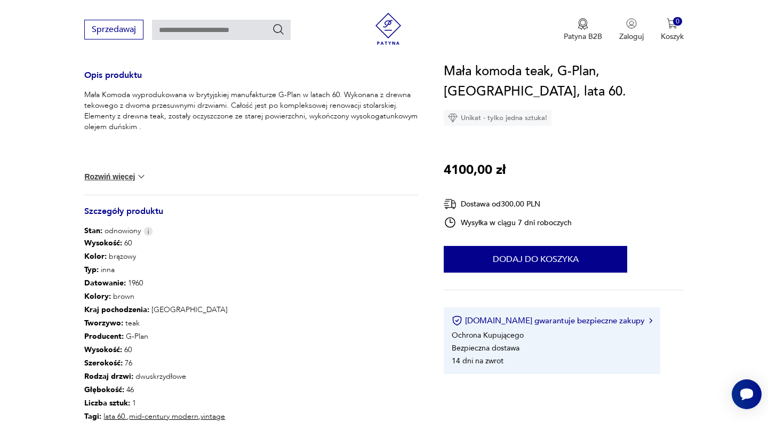
scroll to position [435, 0]
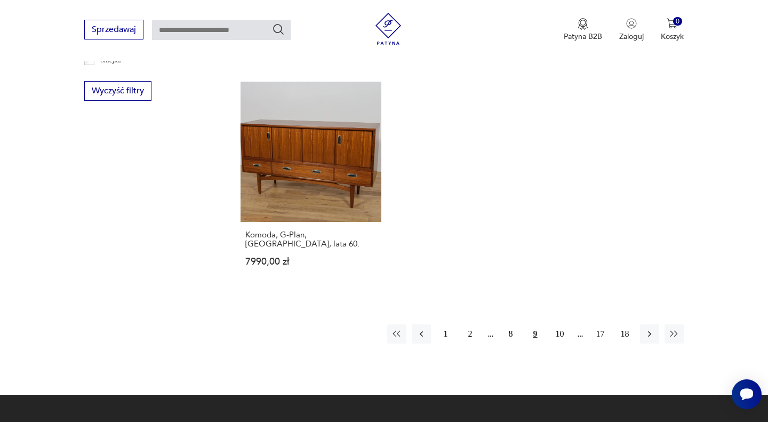
scroll to position [1559, 0]
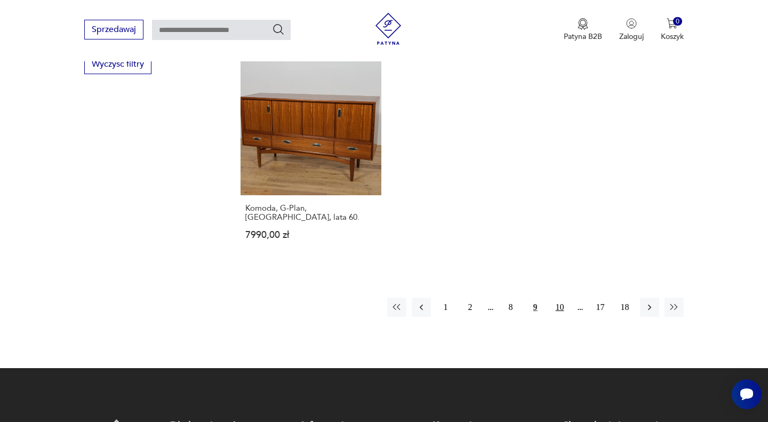
click at [557, 304] on button "10" at bounding box center [559, 307] width 19 height 19
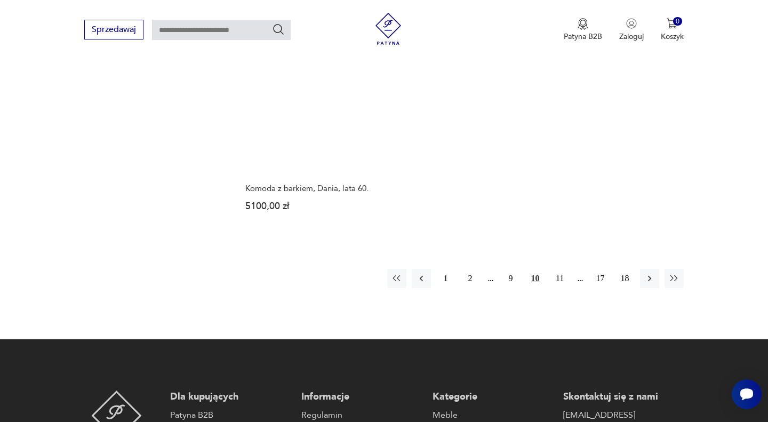
scroll to position [1628, 0]
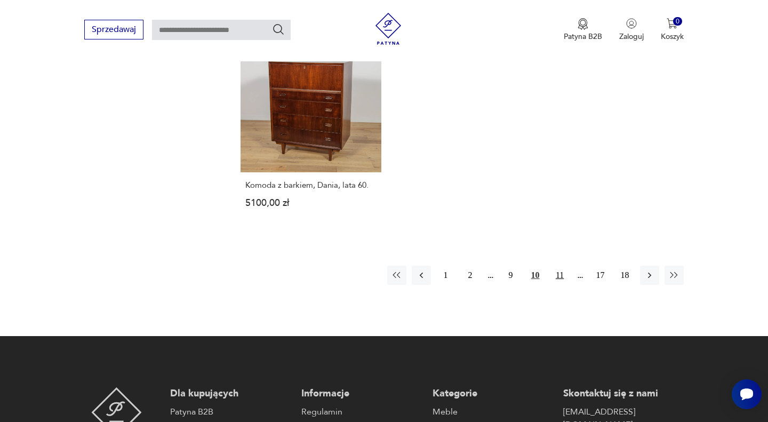
click at [557, 276] on button "11" at bounding box center [559, 275] width 19 height 19
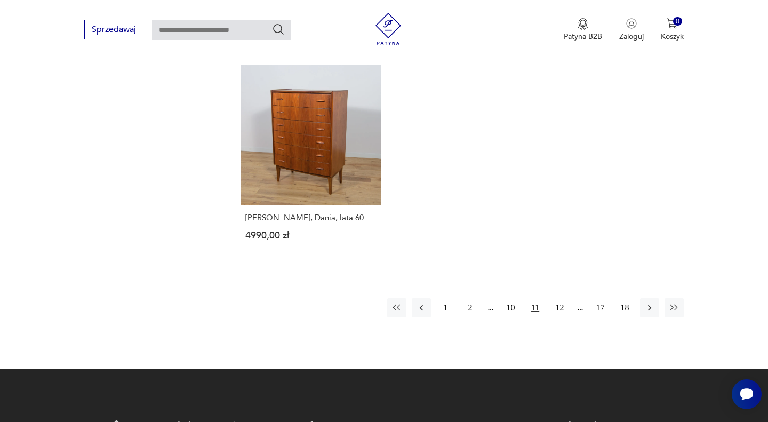
scroll to position [1626, 0]
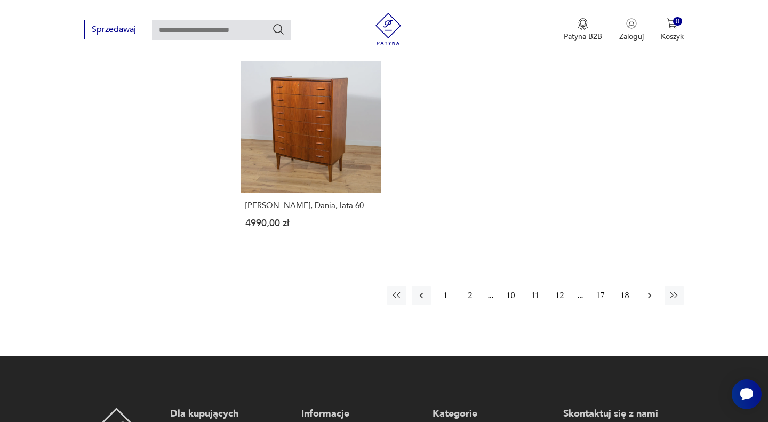
click at [648, 290] on icon "button" at bounding box center [649, 295] width 11 height 11
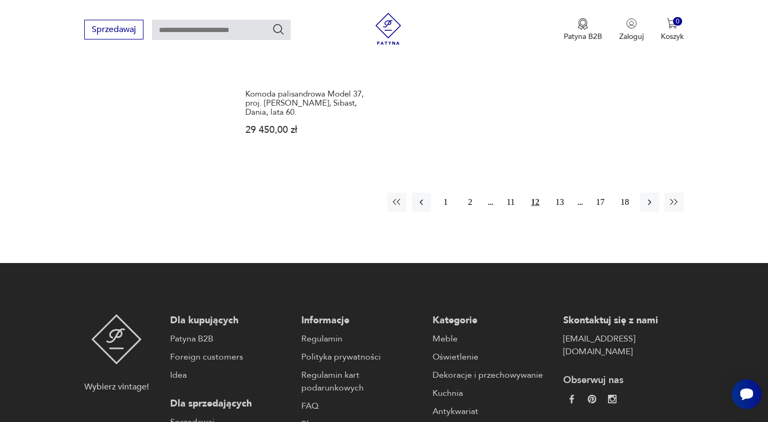
scroll to position [1699, 0]
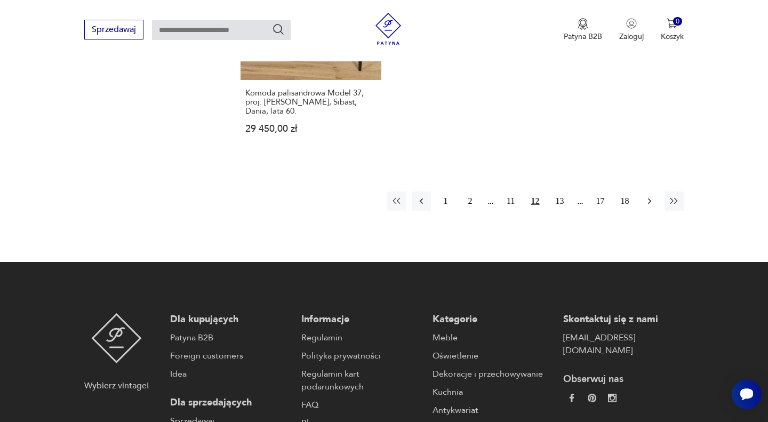
click at [651, 196] on icon "button" at bounding box center [649, 201] width 11 height 11
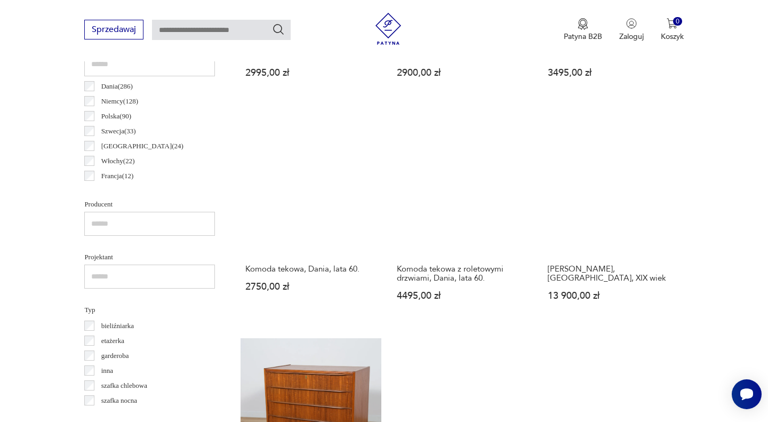
scroll to position [582, 0]
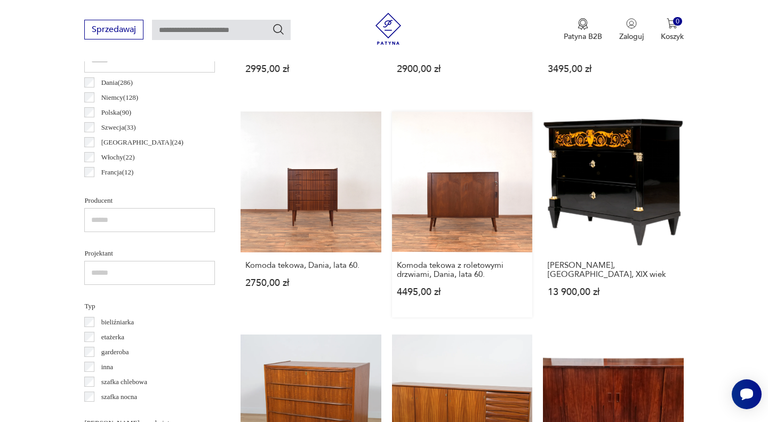
click at [478, 210] on link "Komoda tekowa z roletowymi drzwiami, Dania, lata 60. 4495,00 zł" at bounding box center [462, 213] width 140 height 205
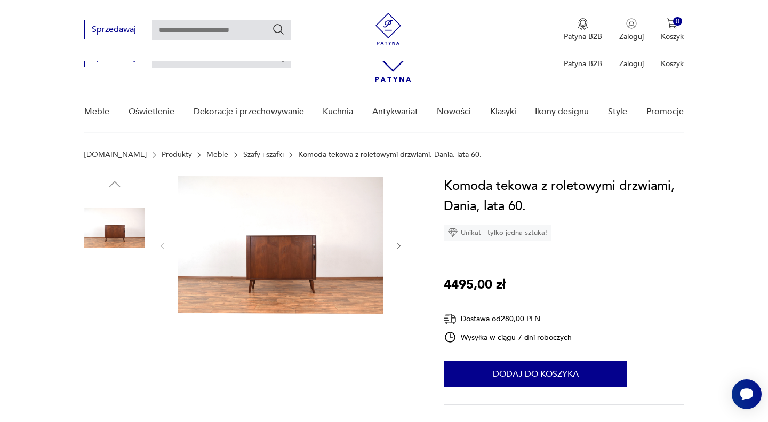
scroll to position [435, 0]
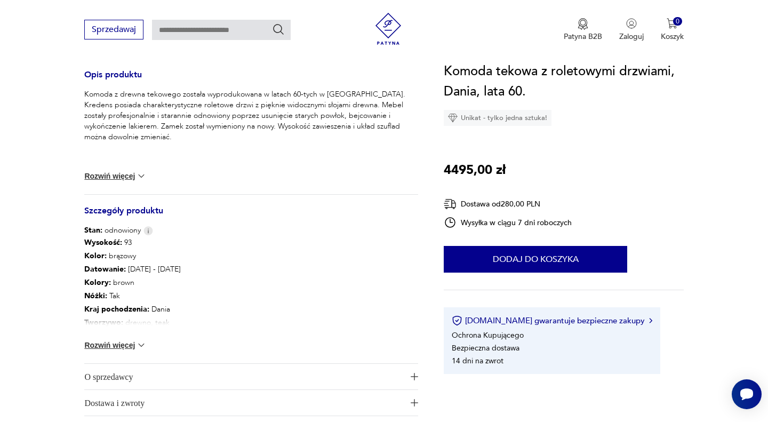
click at [126, 346] on button "Rozwiń więcej" at bounding box center [115, 345] width 62 height 11
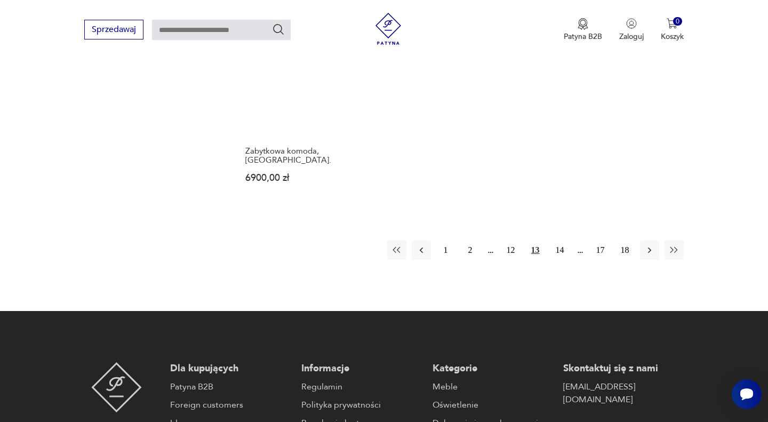
scroll to position [1631, 0]
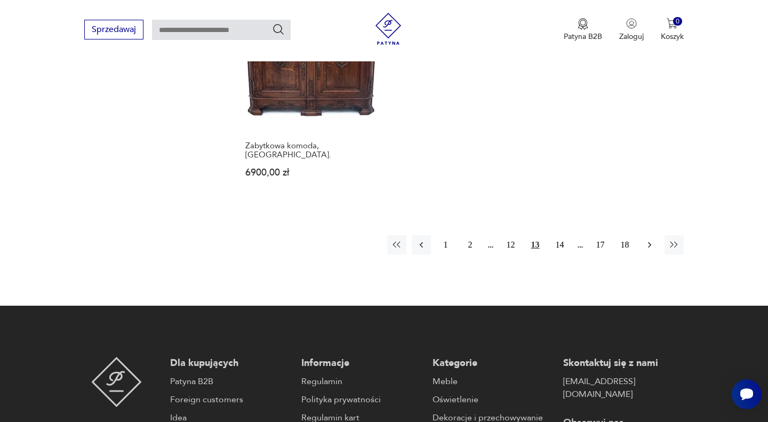
click at [650, 242] on icon "button" at bounding box center [648, 245] width 3 height 6
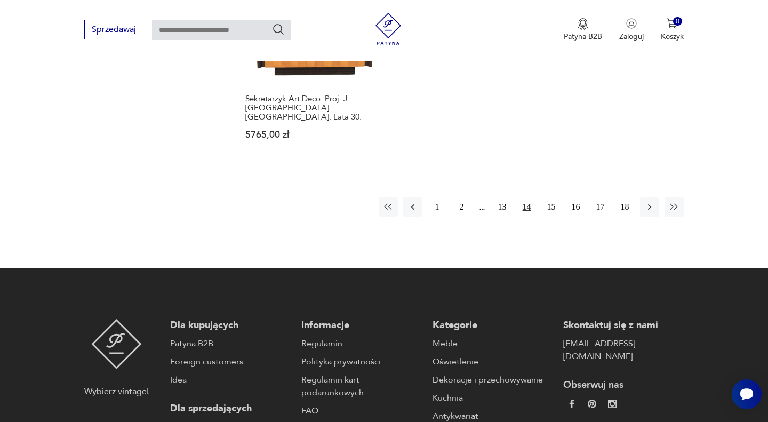
scroll to position [1692, 0]
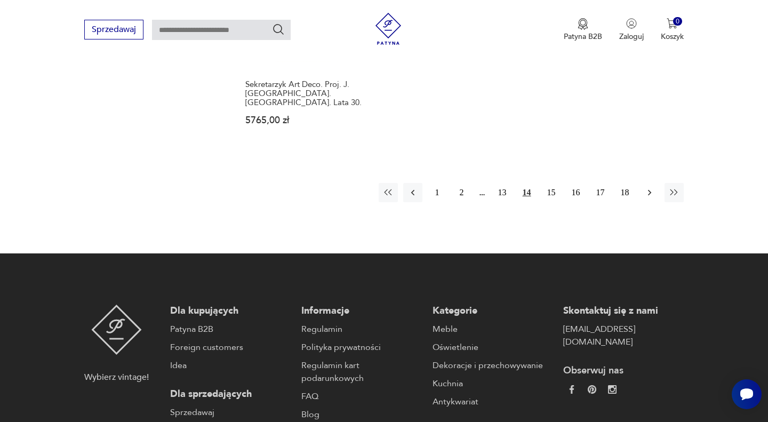
click at [649, 187] on icon "button" at bounding box center [649, 192] width 11 height 11
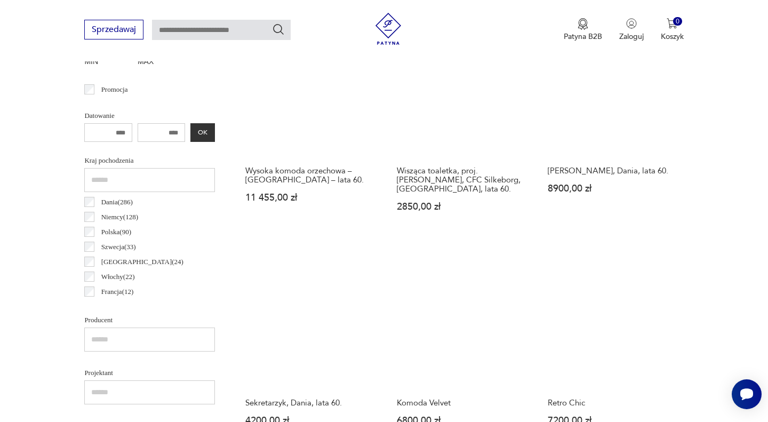
scroll to position [613, 0]
